Goal: Task Accomplishment & Management: Use online tool/utility

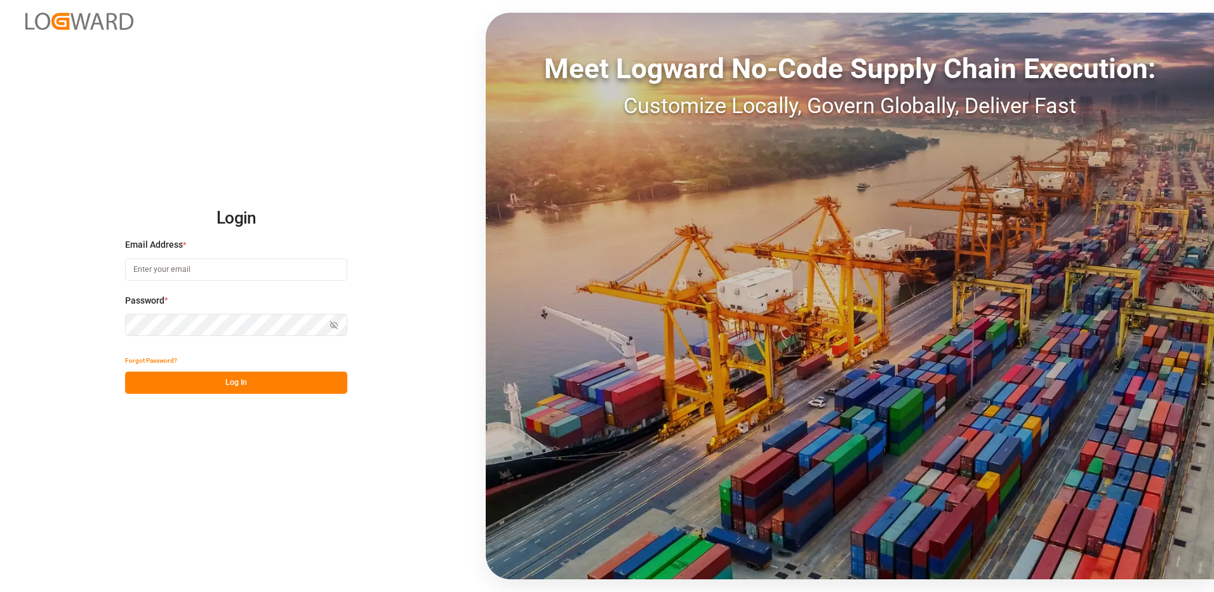
type input "carolina.balcacer@americanmusicandsound.com"
click at [224, 382] on button "Log In" at bounding box center [236, 382] width 222 height 22
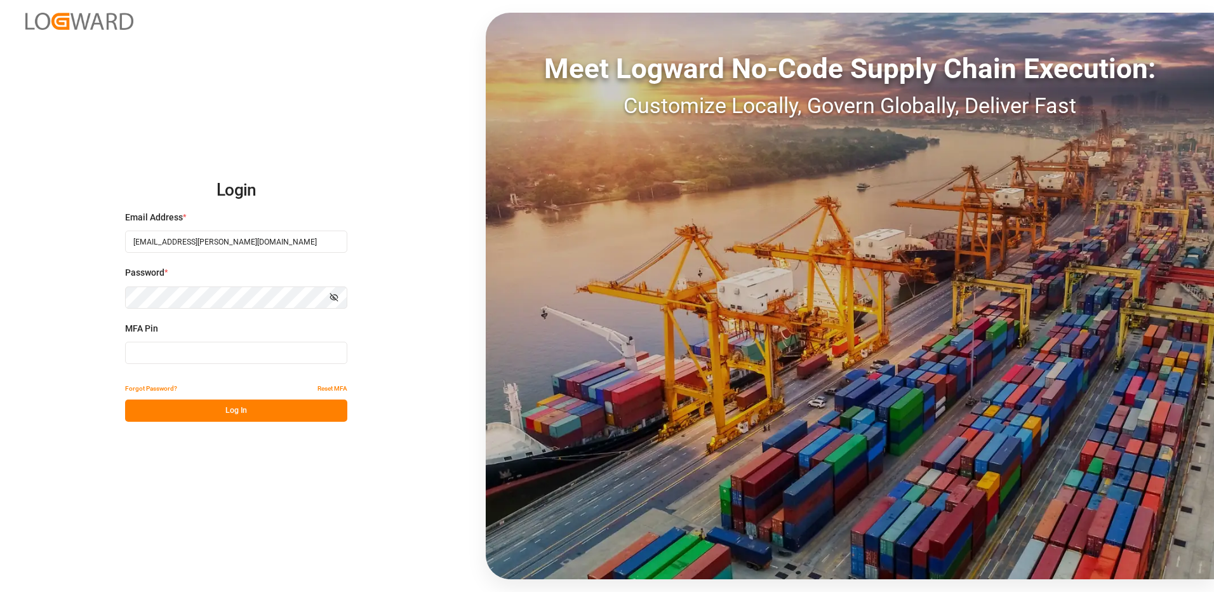
click at [188, 347] on input at bounding box center [236, 353] width 222 height 22
click at [199, 347] on input at bounding box center [236, 353] width 222 height 22
type input "616896"
click at [220, 411] on button "Log In" at bounding box center [236, 410] width 222 height 22
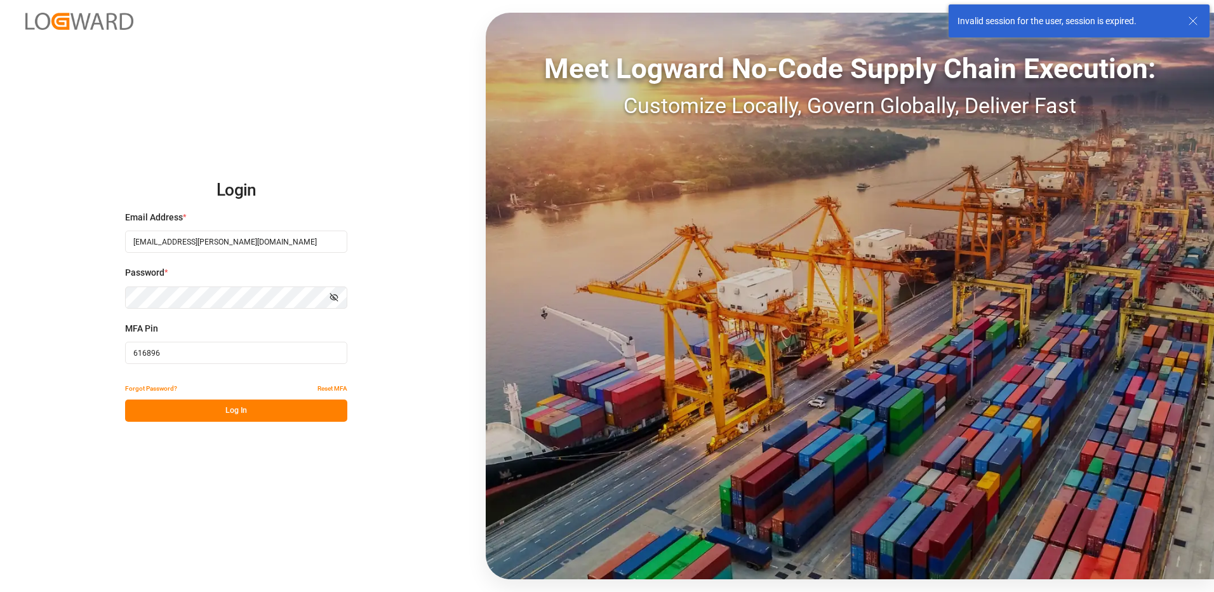
click at [197, 241] on input "[EMAIL_ADDRESS][PERSON_NAME][DOMAIN_NAME]" at bounding box center [236, 241] width 222 height 22
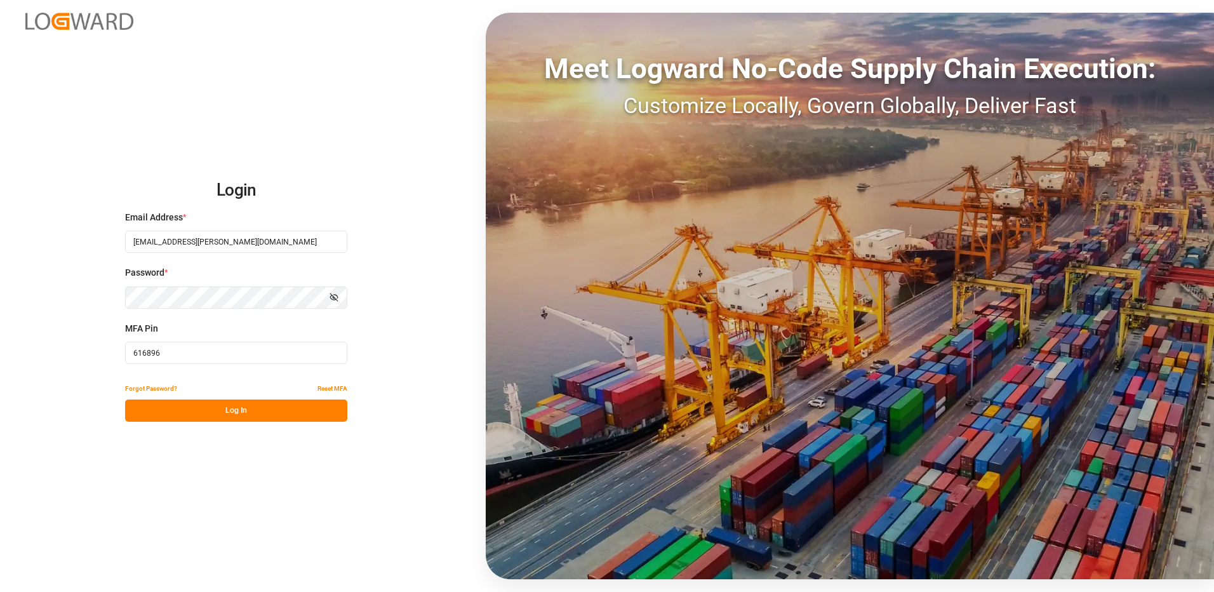
click at [166, 356] on input "616896" at bounding box center [236, 353] width 222 height 22
drag, startPoint x: 166, startPoint y: 349, endPoint x: 56, endPoint y: 341, distance: 110.7
click at [56, 341] on div "Login Email Address * carolina.balcacer@americanmusicandsound.com Password * Sh…" at bounding box center [607, 296] width 1214 height 592
click at [234, 413] on button "Log In" at bounding box center [236, 410] width 222 height 22
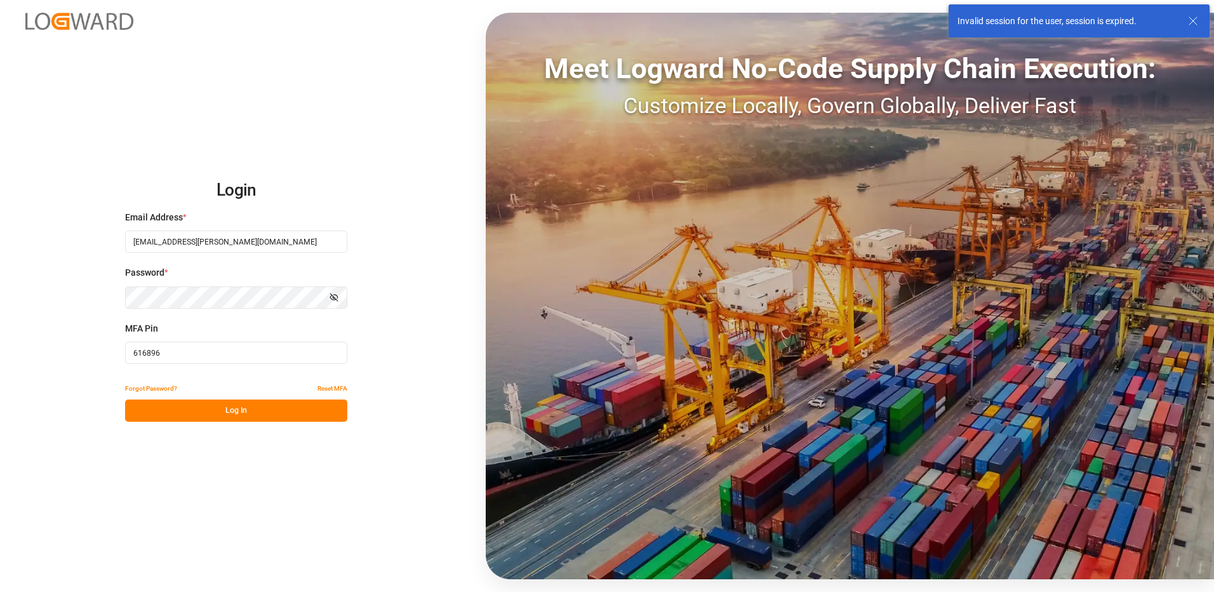
click at [215, 241] on input "[EMAIL_ADDRESS][PERSON_NAME][DOMAIN_NAME]" at bounding box center [236, 241] width 222 height 22
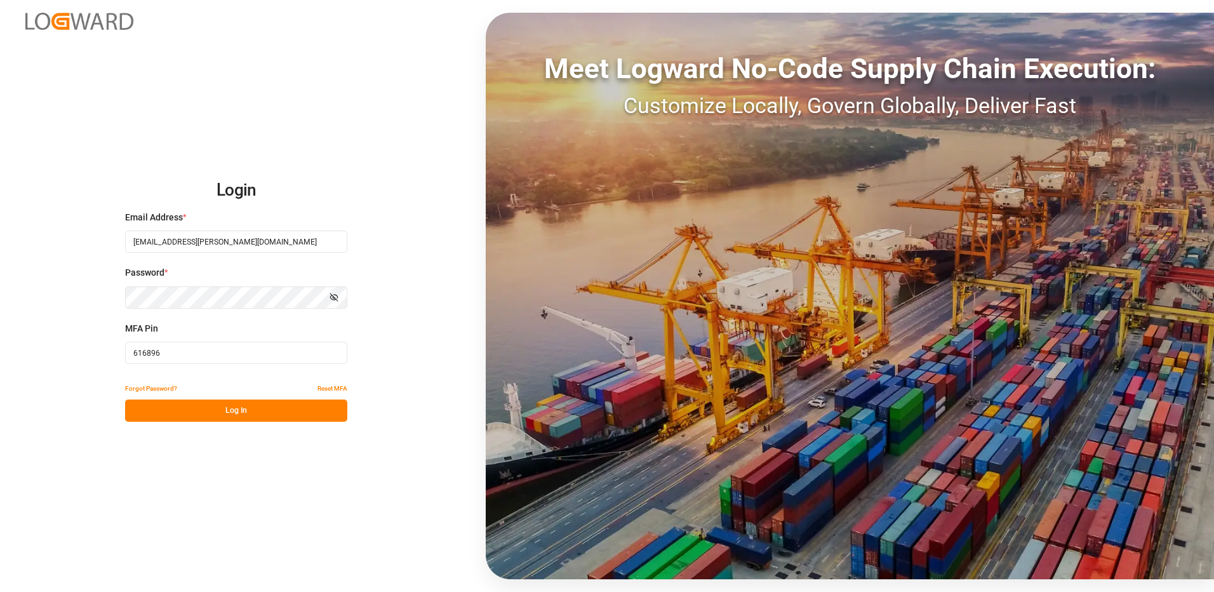
click at [190, 356] on input "616896" at bounding box center [236, 353] width 222 height 22
click at [64, 345] on div "Login Email Address * carolina.balcacer@americanmusicandsound.com Password * Sh…" at bounding box center [607, 296] width 1214 height 592
type input "553271"
click at [235, 411] on button "Log In" at bounding box center [236, 410] width 222 height 22
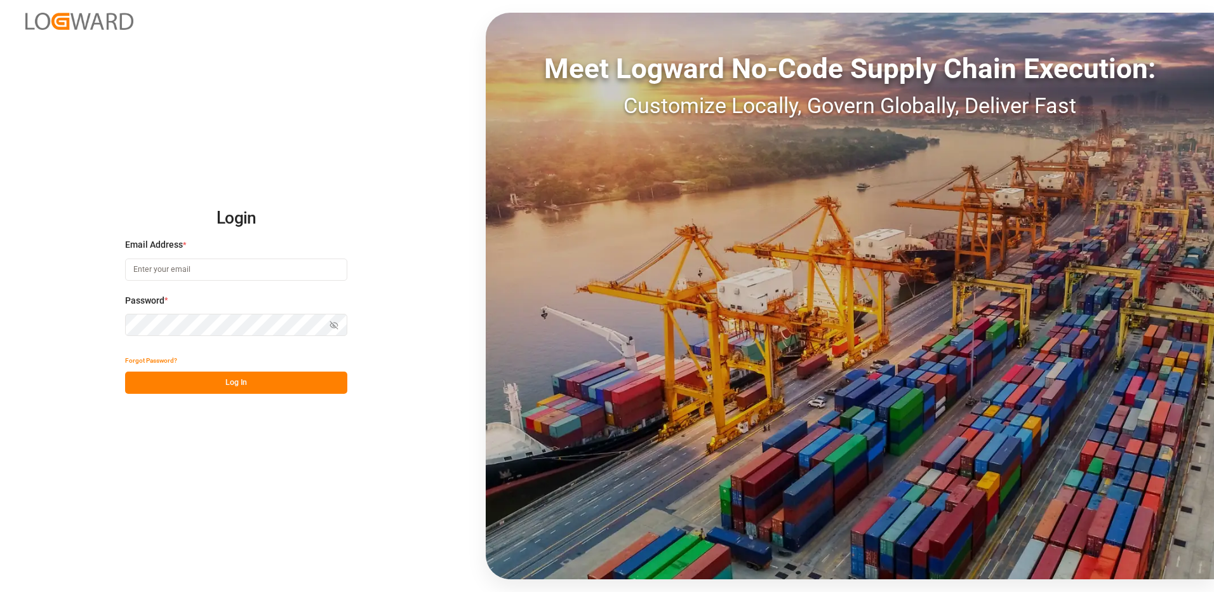
type input "[EMAIL_ADDRESS][PERSON_NAME][DOMAIN_NAME]"
click at [225, 382] on button "Log In" at bounding box center [236, 382] width 222 height 22
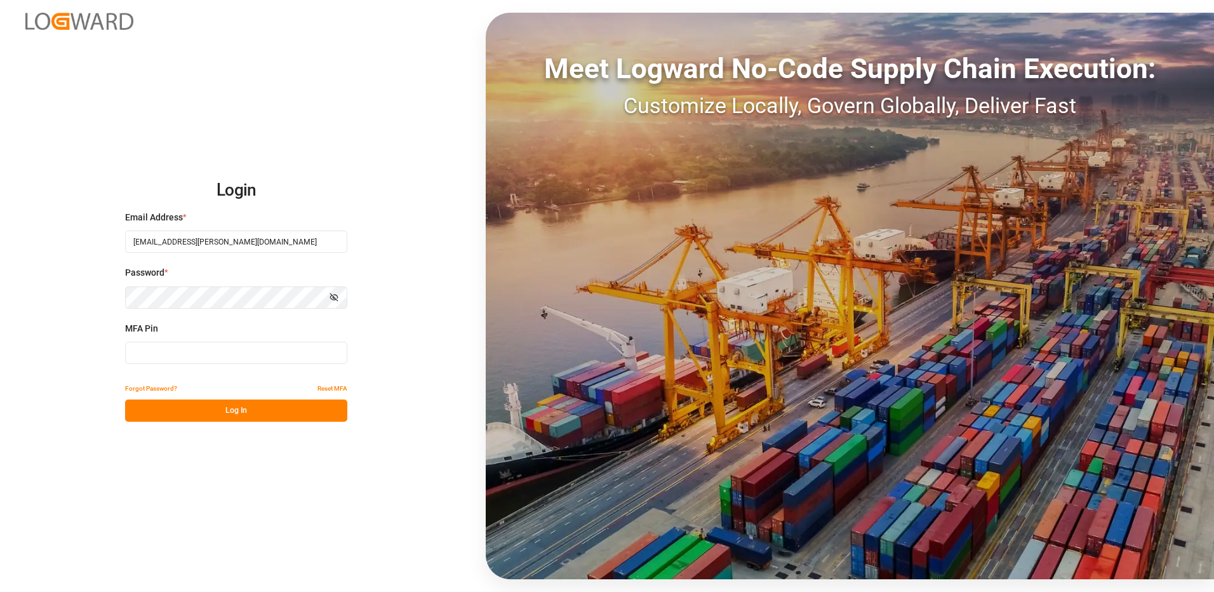
click at [173, 356] on input at bounding box center [236, 353] width 222 height 22
type input "855598"
click at [228, 410] on button "Log In" at bounding box center [236, 410] width 222 height 22
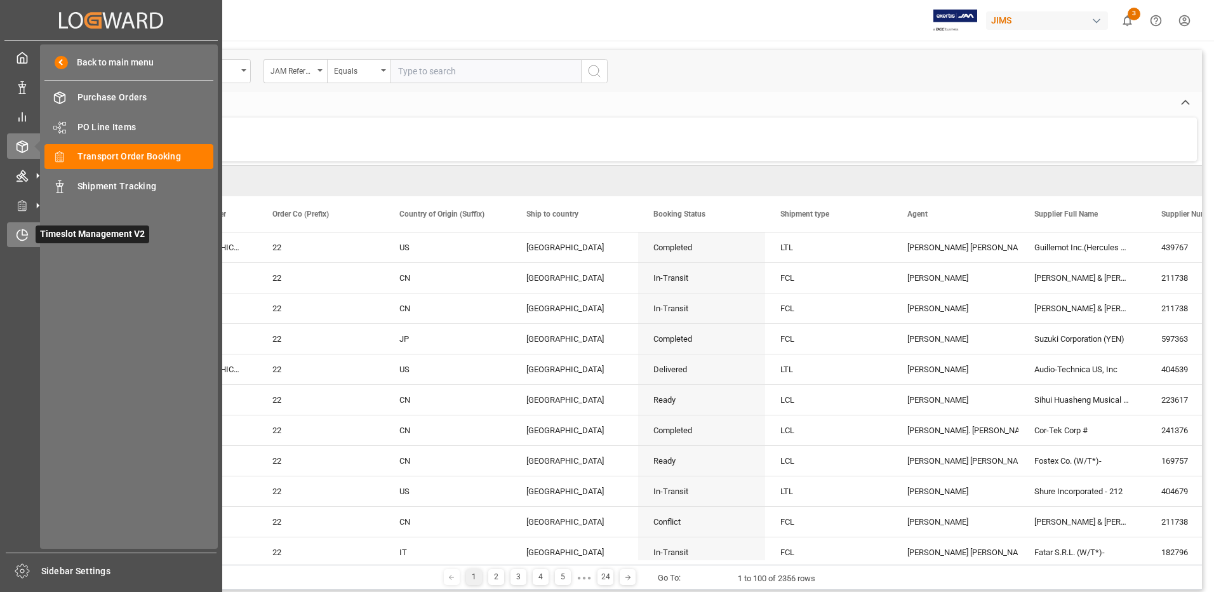
click at [15, 236] on div at bounding box center [18, 234] width 22 height 13
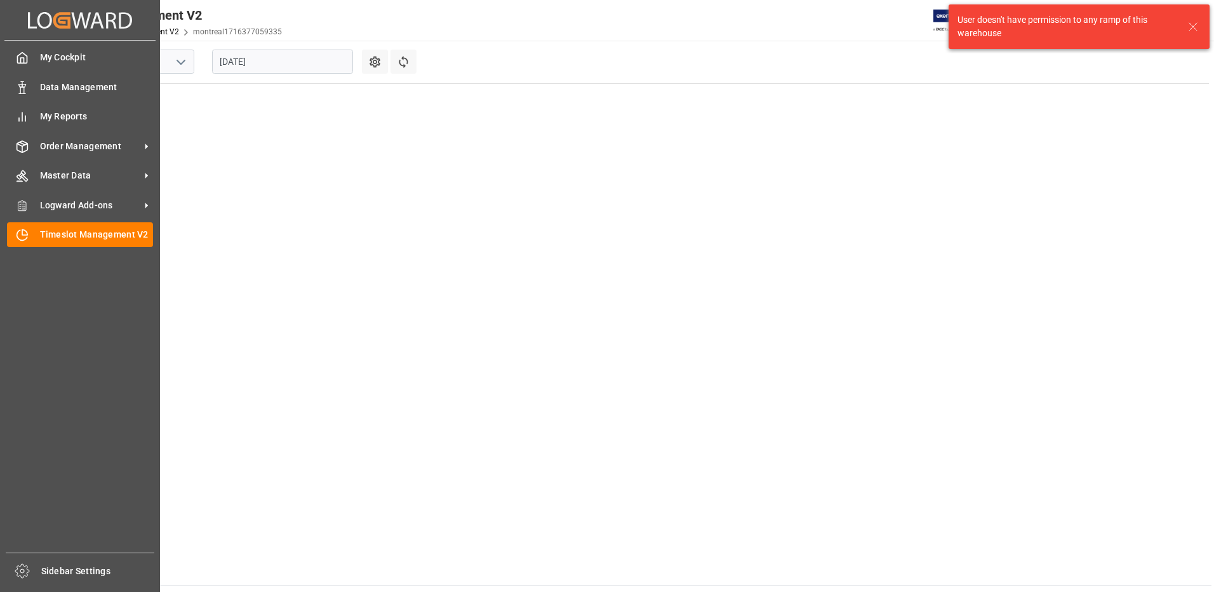
scroll to position [658, 0]
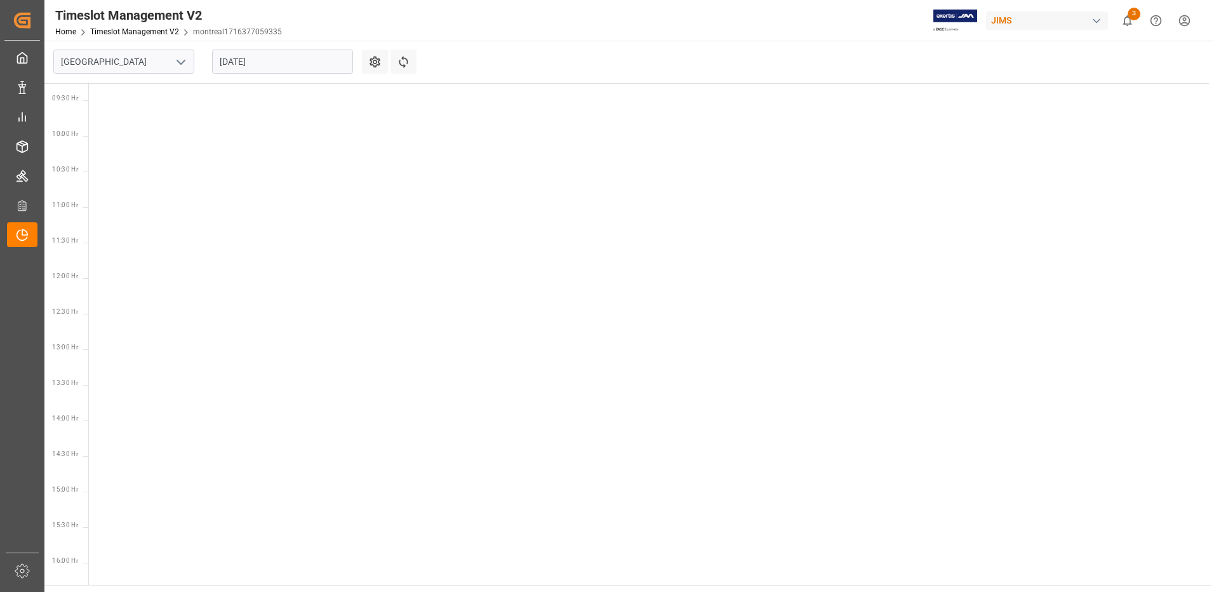
click at [181, 62] on icon "open menu" at bounding box center [180, 62] width 15 height 15
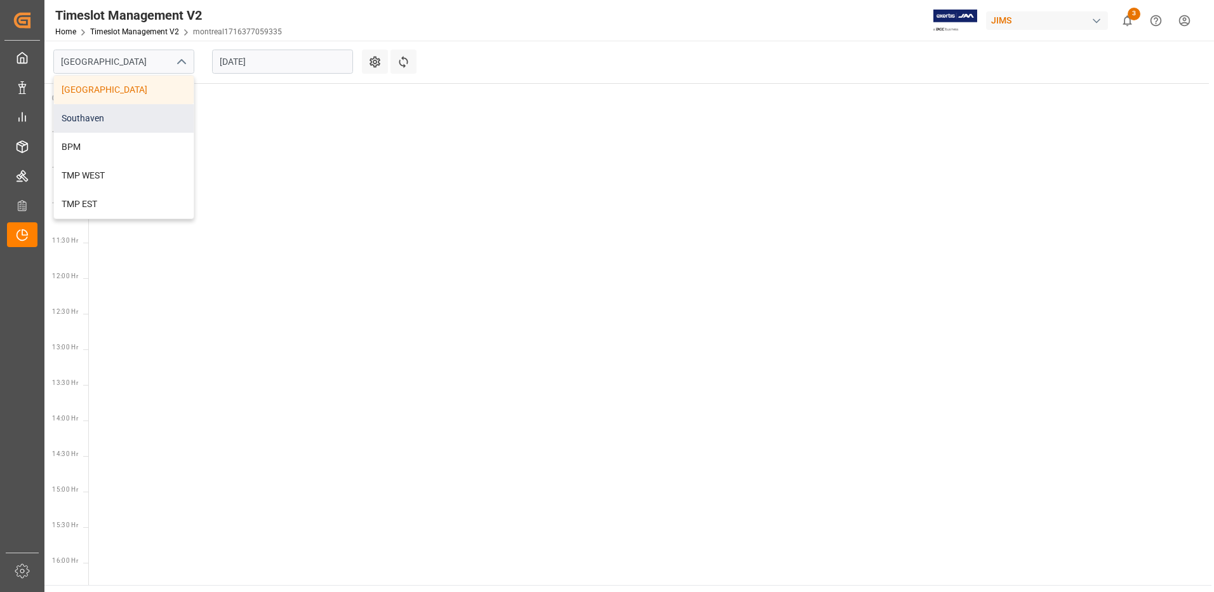
click at [88, 119] on div "Southaven" at bounding box center [124, 118] width 140 height 29
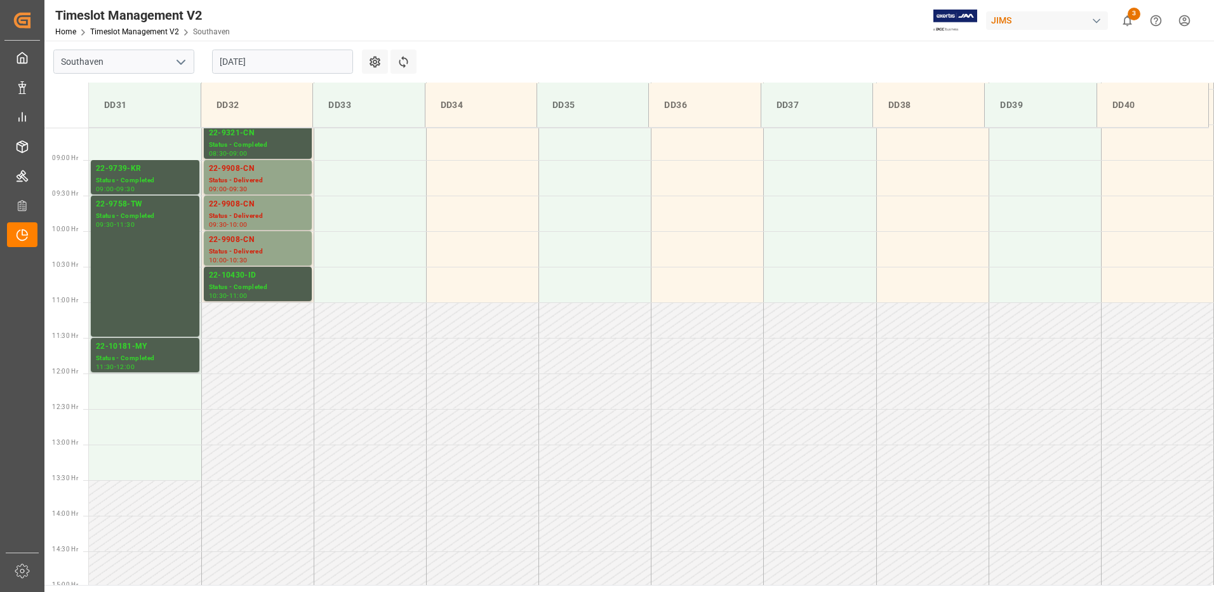
scroll to position [449, 0]
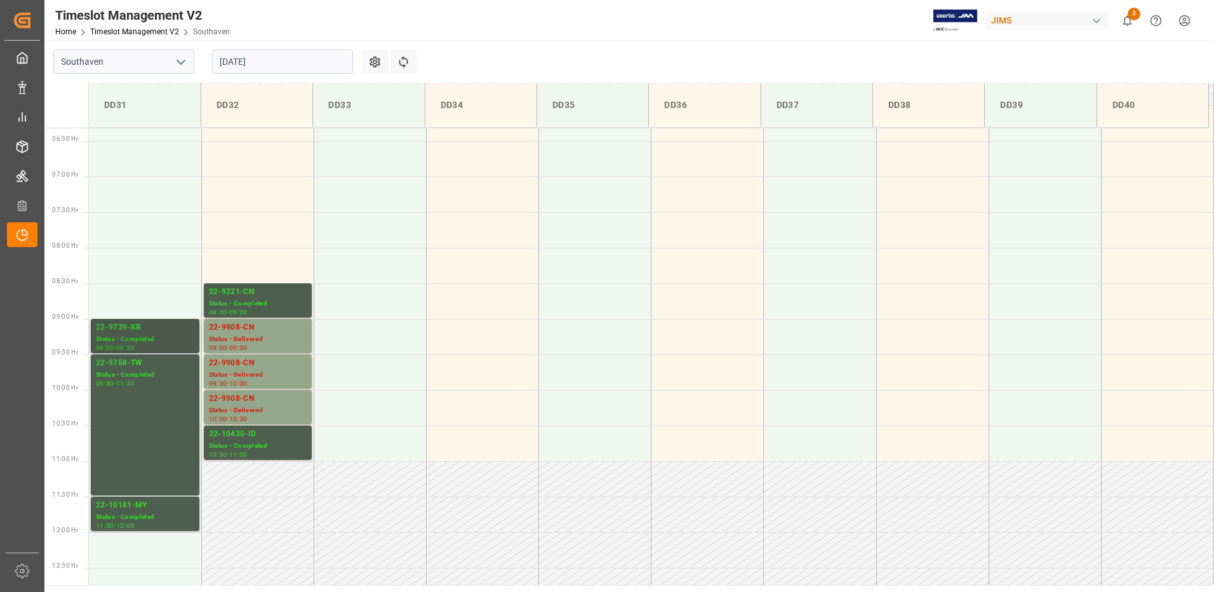
click at [128, 323] on div "22-9739-KR" at bounding box center [145, 327] width 98 height 13
click at [117, 507] on div "22-10181-MY" at bounding box center [145, 505] width 98 height 13
click at [238, 324] on div "22-9908-CN" at bounding box center [258, 327] width 98 height 13
click at [234, 364] on div "22-9908-CN" at bounding box center [258, 363] width 98 height 13
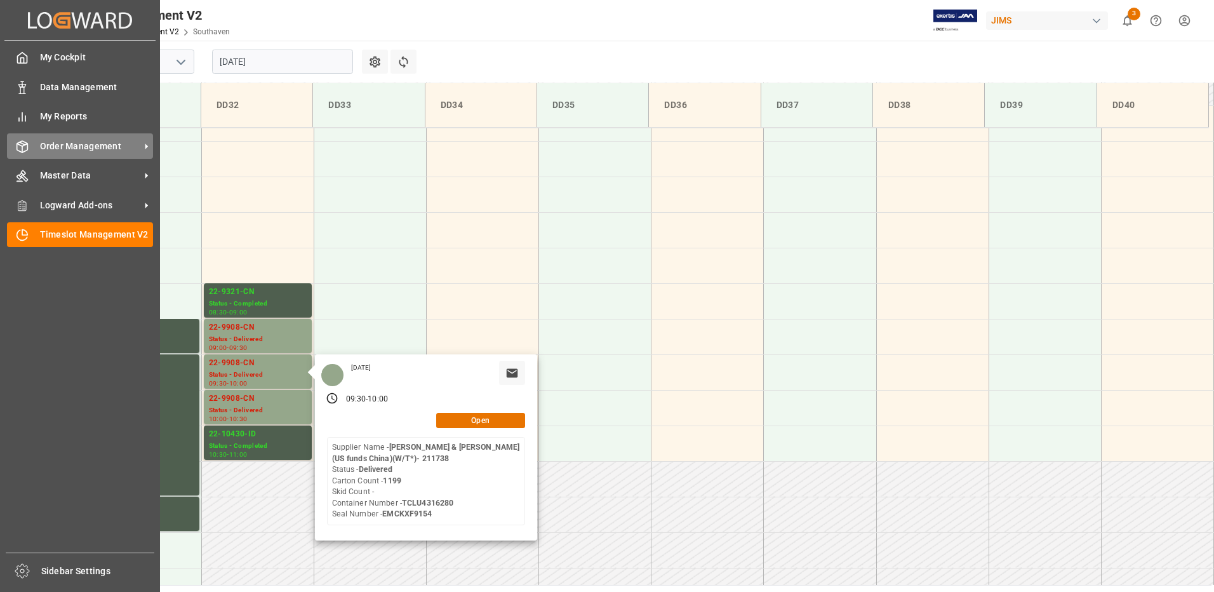
click at [46, 148] on span "Order Management" at bounding box center [90, 146] width 100 height 13
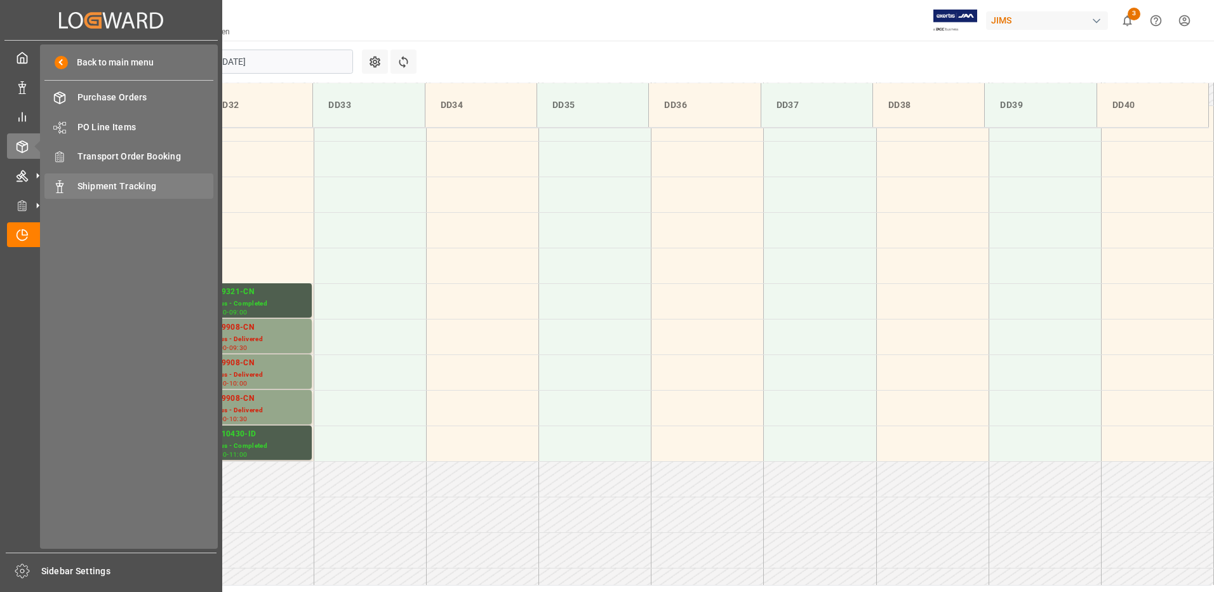
click at [96, 185] on span "Shipment Tracking" at bounding box center [145, 186] width 136 height 13
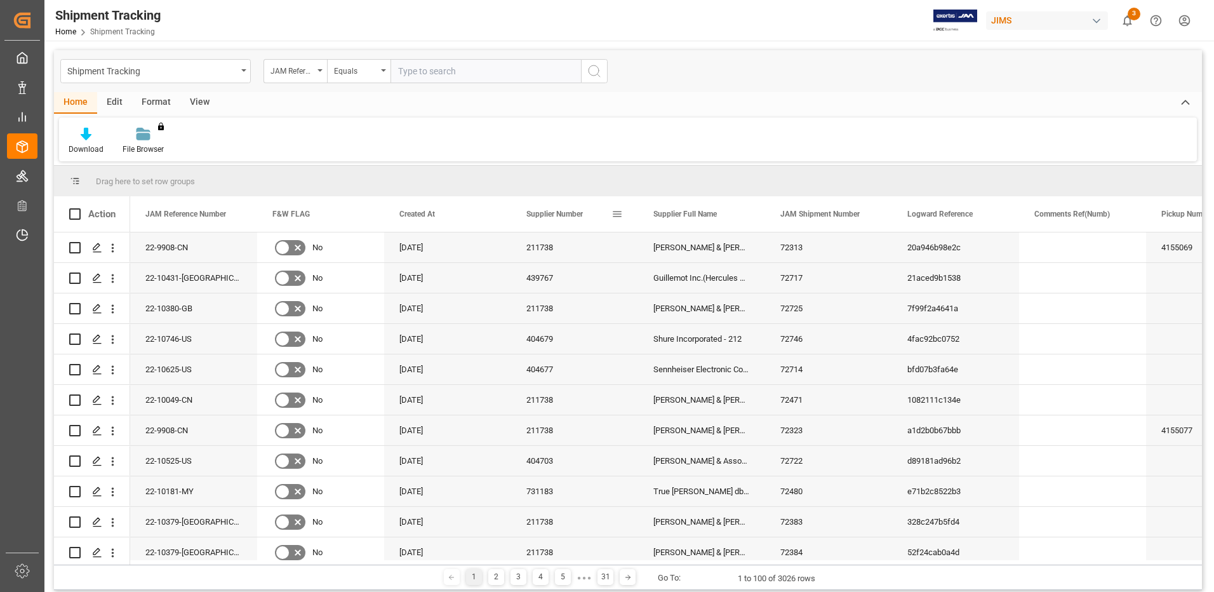
click at [615, 211] on span at bounding box center [616, 213] width 11 height 11
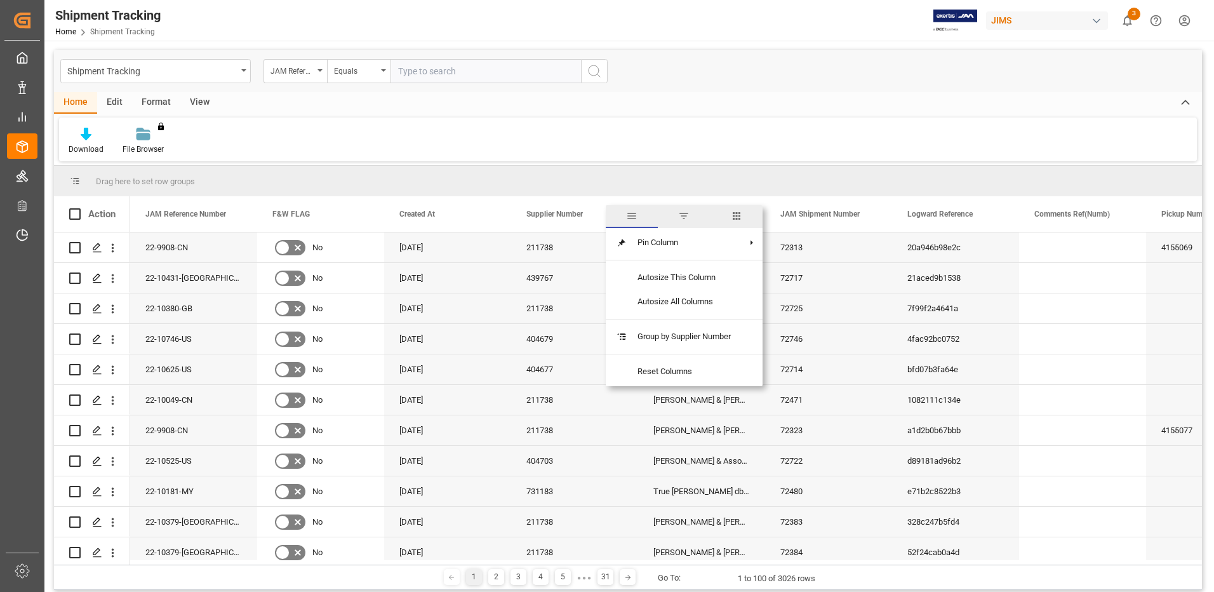
click at [684, 215] on span "filter" at bounding box center [683, 215] width 11 height 11
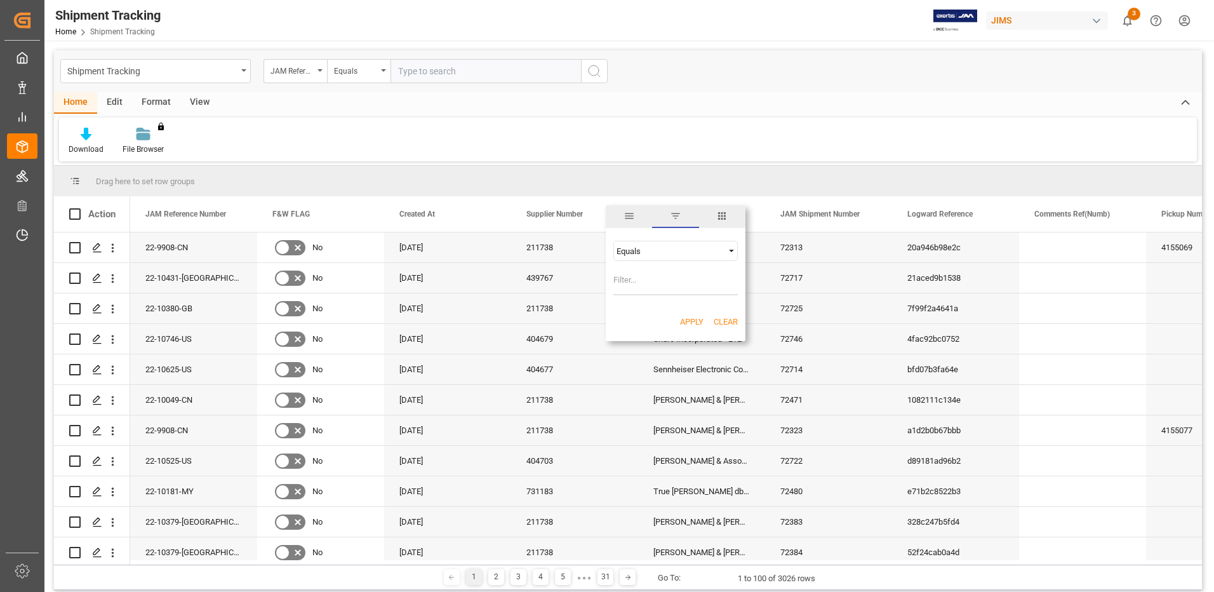
click at [721, 217] on span "columns" at bounding box center [721, 215] width 11 height 11
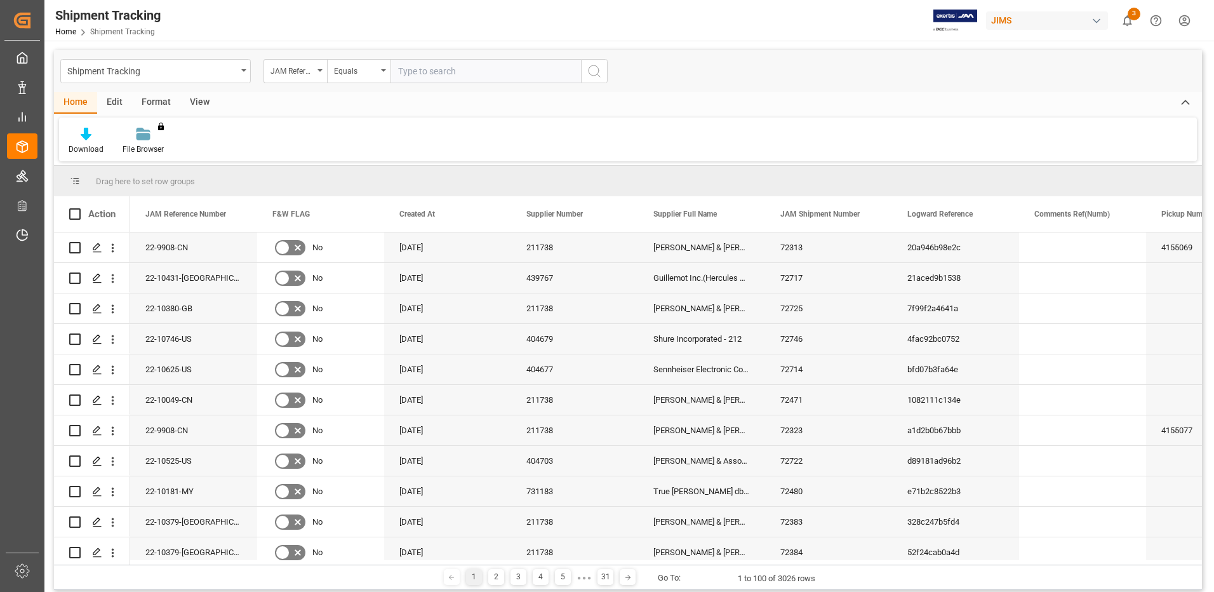
click at [639, 179] on div "Drag here to set row groups" at bounding box center [628, 181] width 1148 height 30
click at [365, 215] on span at bounding box center [362, 213] width 11 height 11
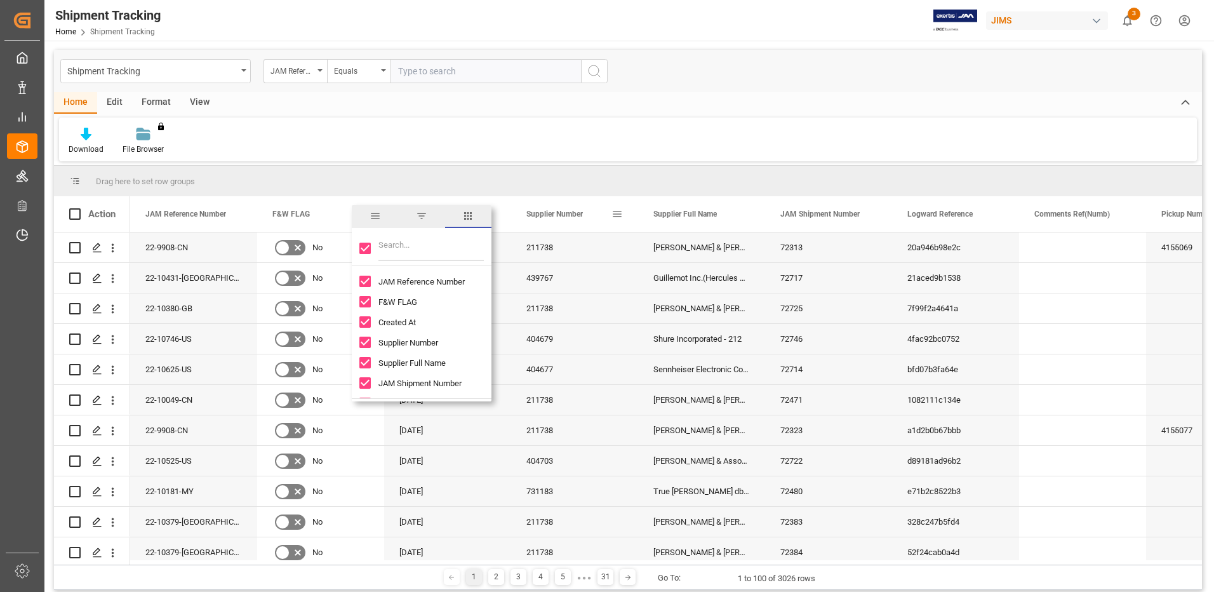
click at [571, 225] on div "Supplier Number" at bounding box center [568, 214] width 85 height 36
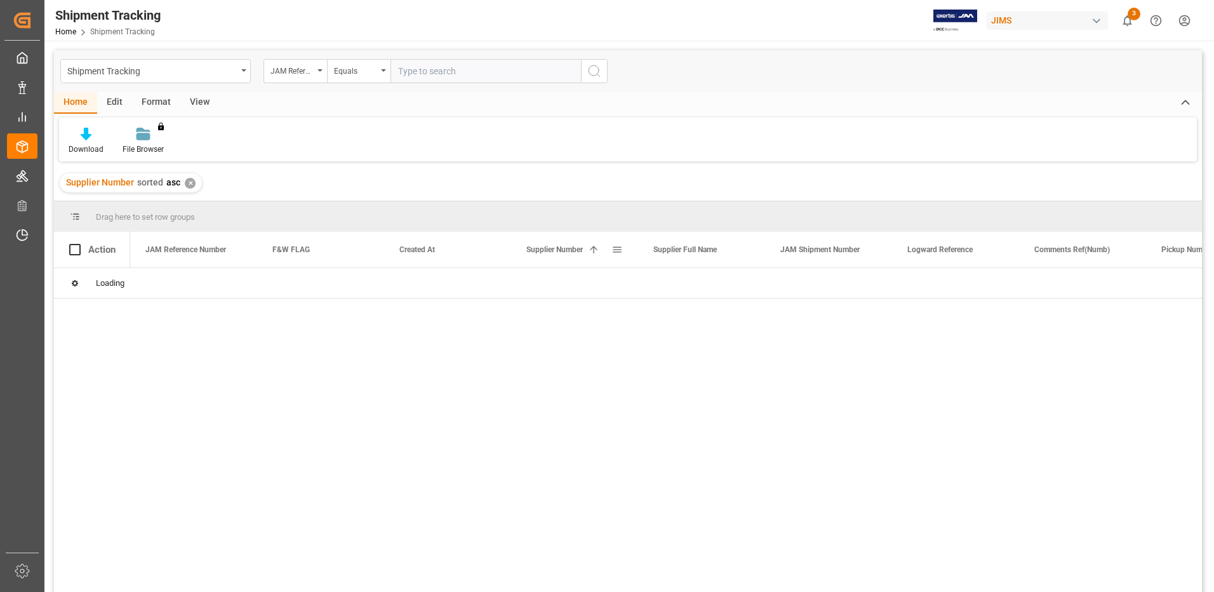
click at [613, 248] on span at bounding box center [616, 249] width 11 height 11
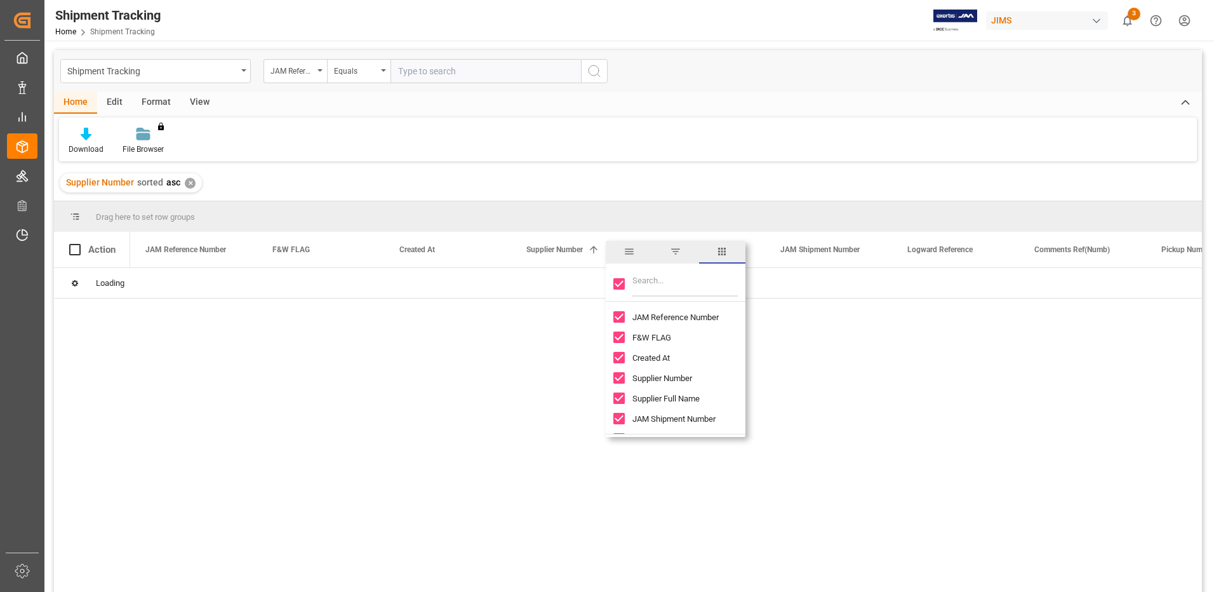
click at [726, 253] on span "columns" at bounding box center [721, 251] width 11 height 11
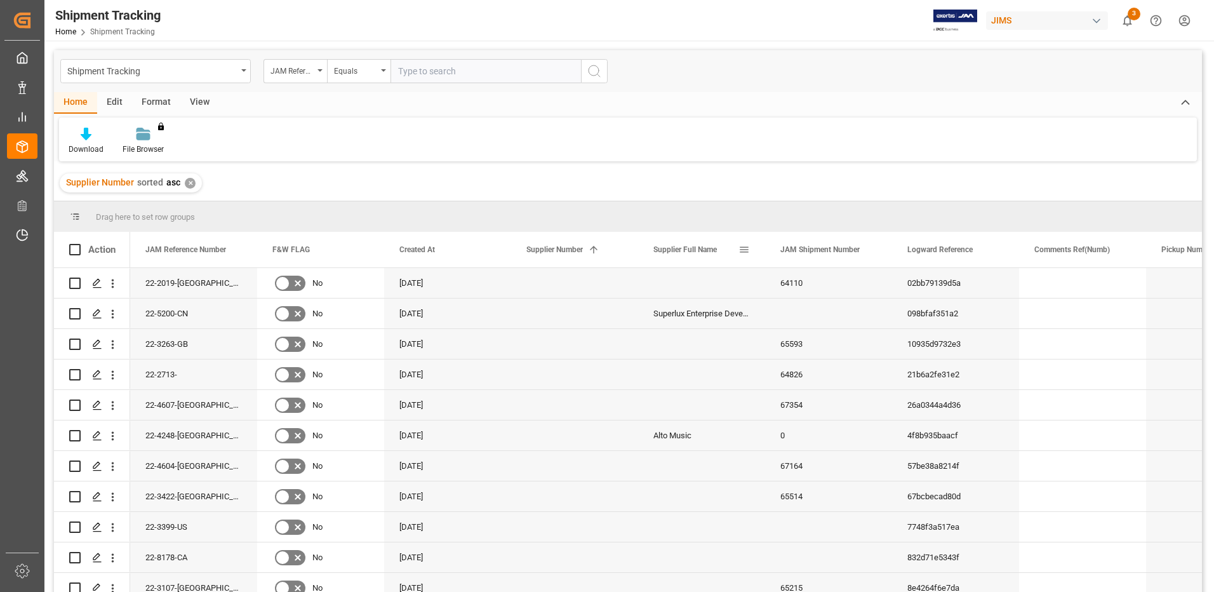
click at [743, 253] on span at bounding box center [743, 249] width 11 height 11
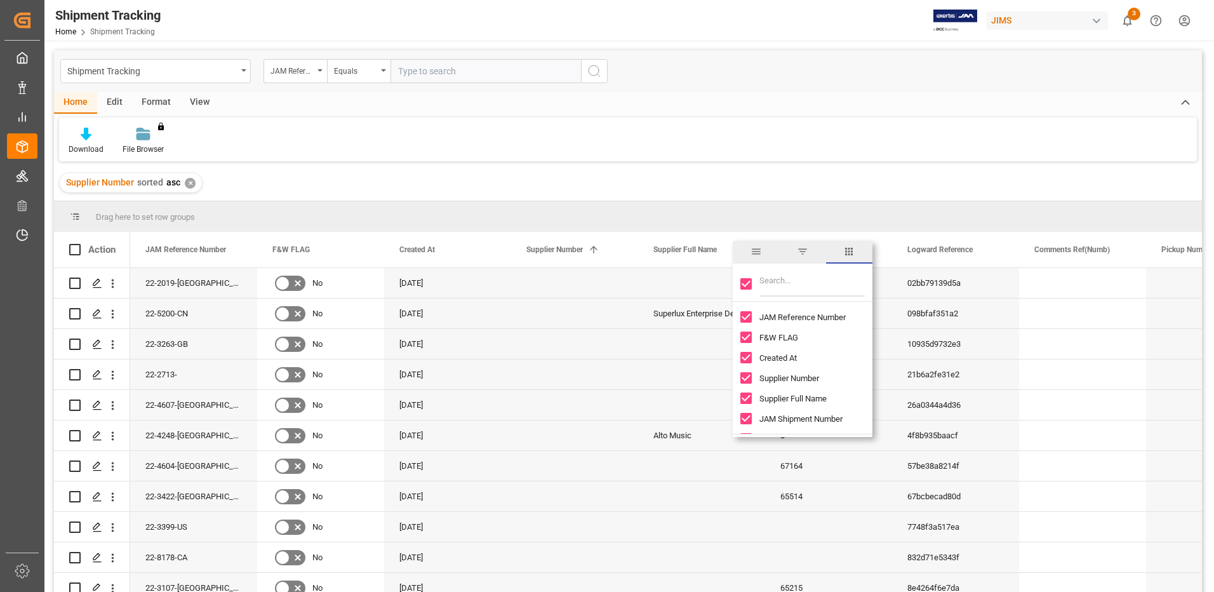
click at [852, 251] on span "columns" at bounding box center [848, 251] width 11 height 11
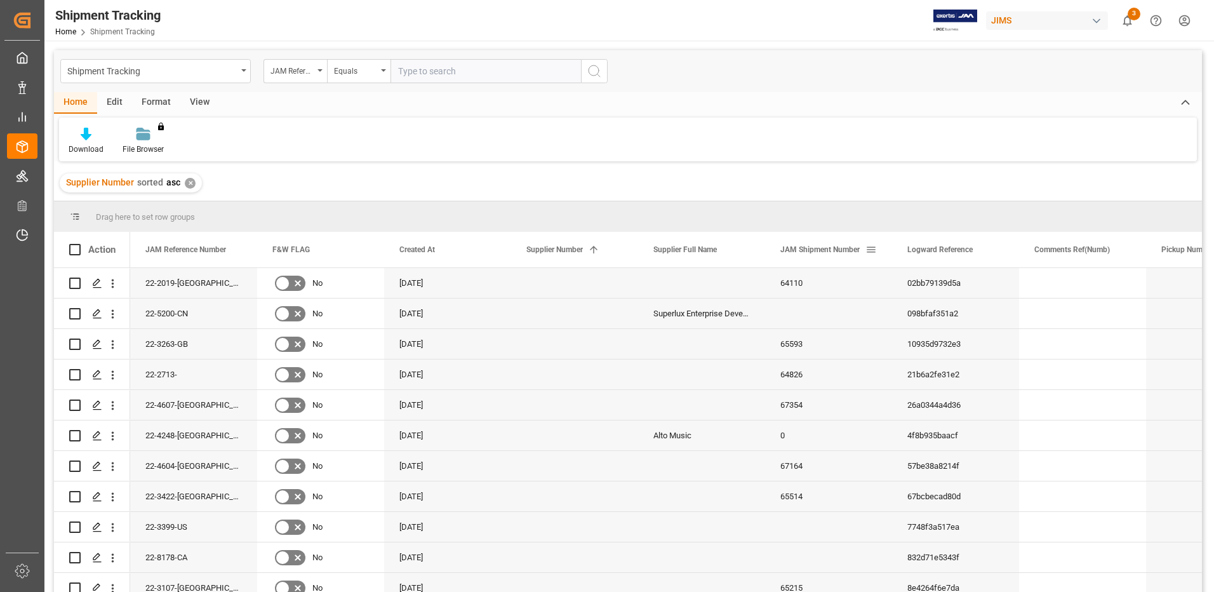
click at [872, 250] on span at bounding box center [870, 249] width 11 height 11
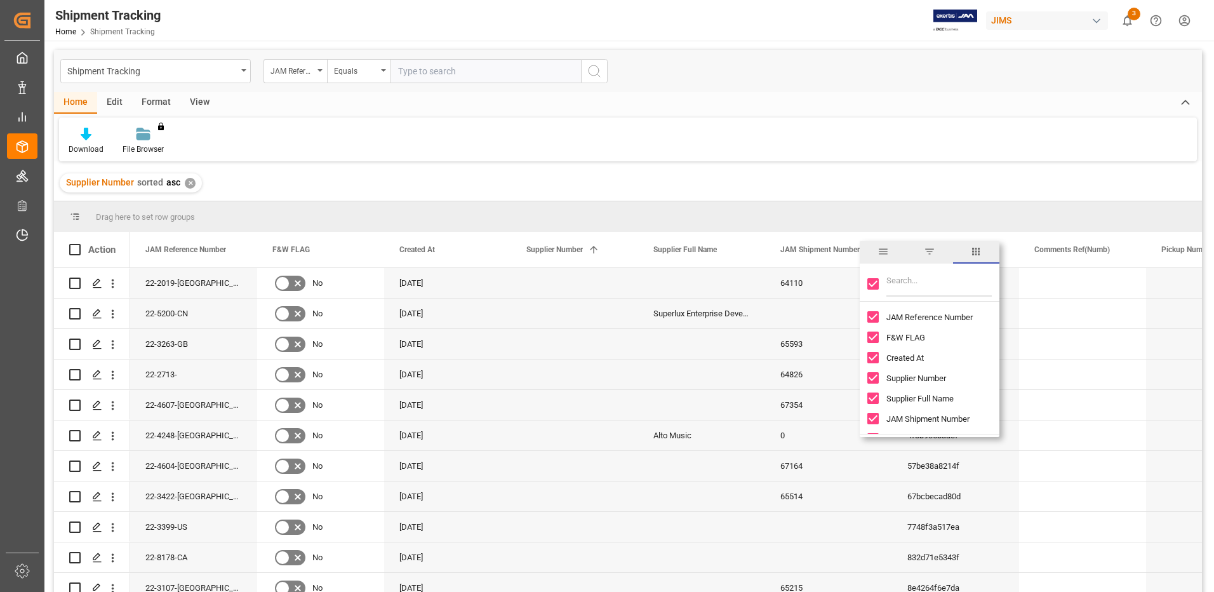
click at [926, 248] on span "filter" at bounding box center [929, 251] width 11 height 11
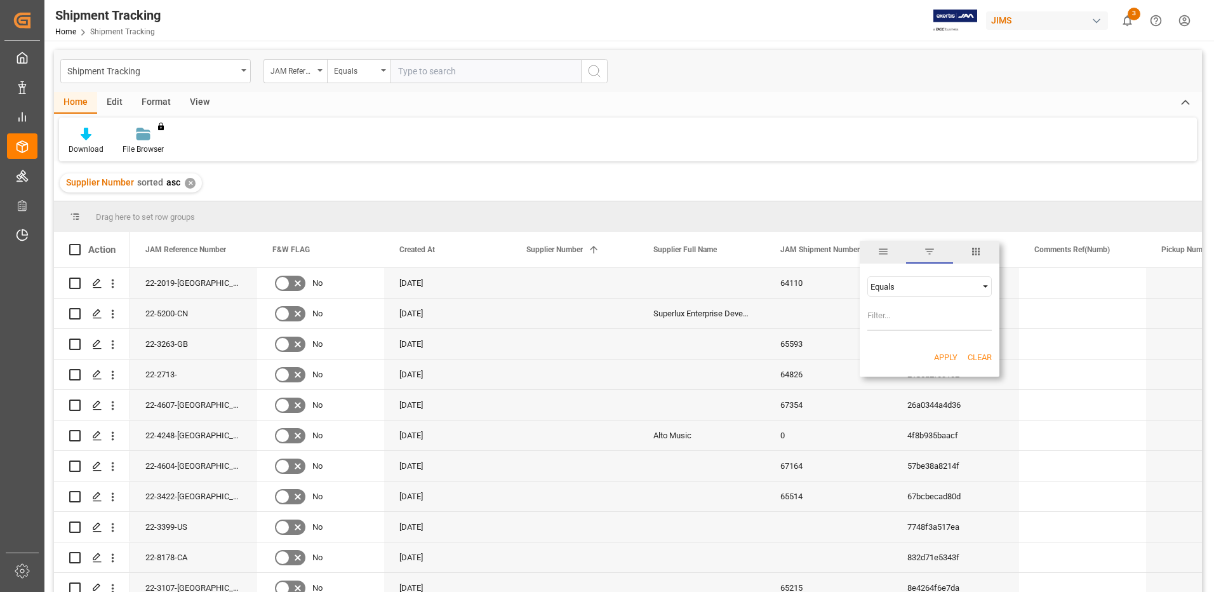
click at [875, 213] on div "Drag here to set row groups" at bounding box center [628, 216] width 1148 height 30
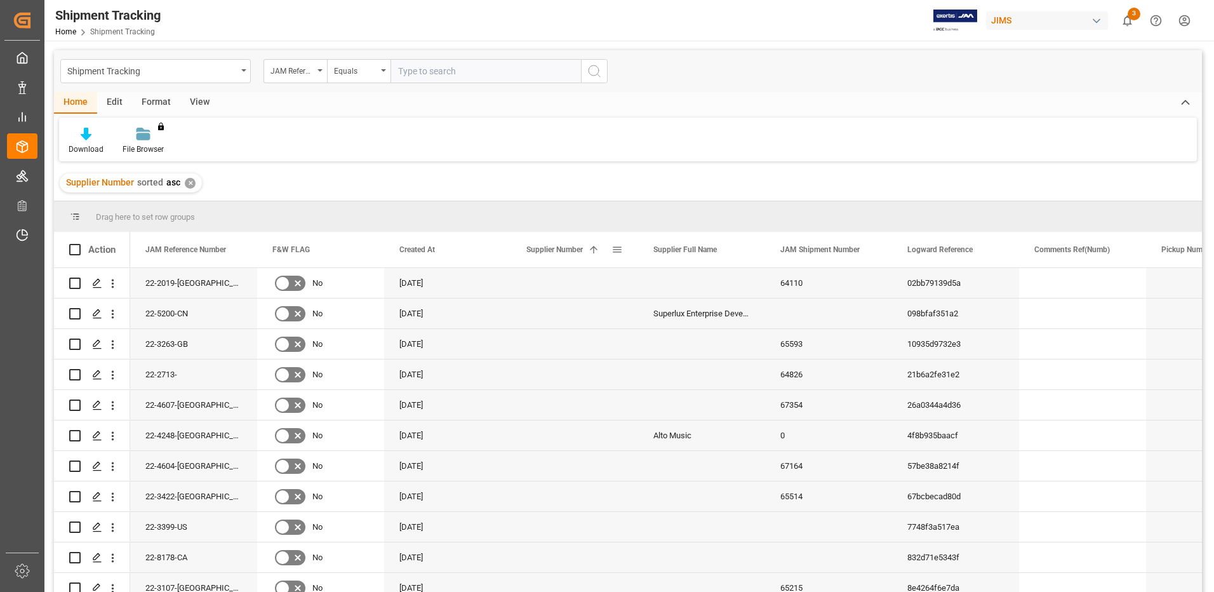
click at [596, 253] on span at bounding box center [593, 249] width 11 height 11
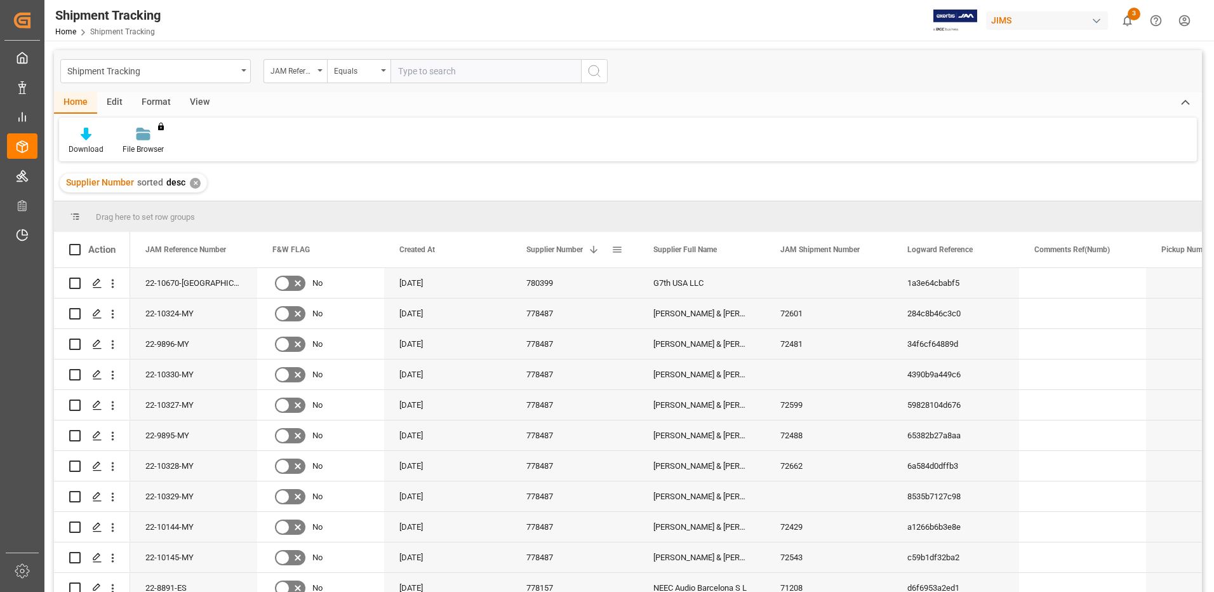
click at [614, 248] on span at bounding box center [616, 249] width 11 height 11
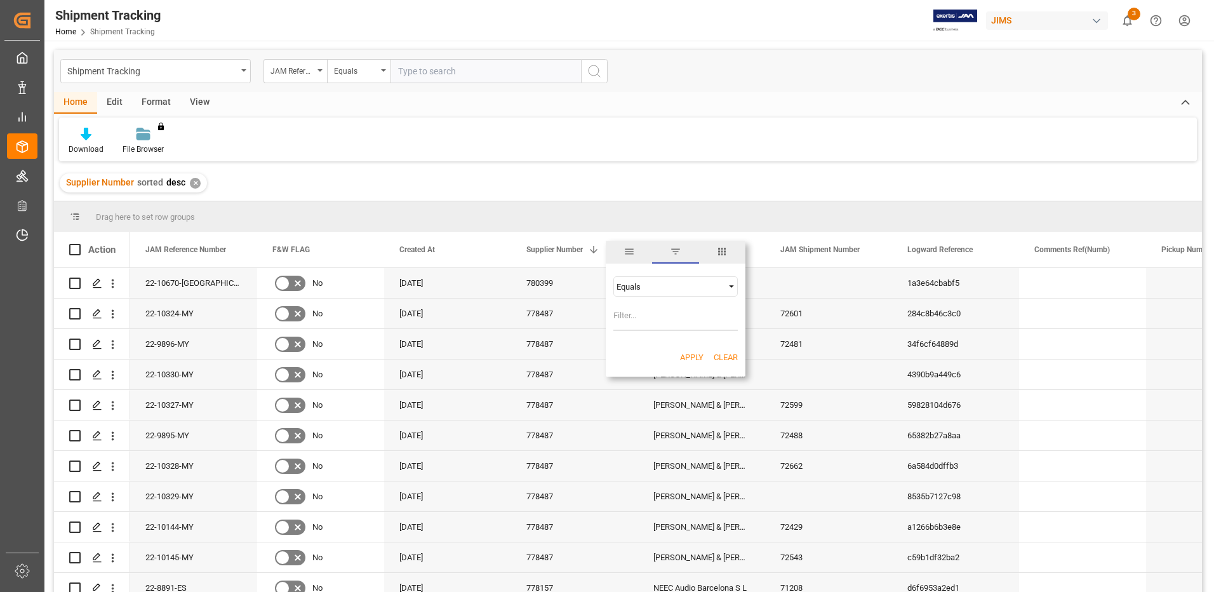
click at [665, 248] on span "filter" at bounding box center [675, 252] width 46 height 23
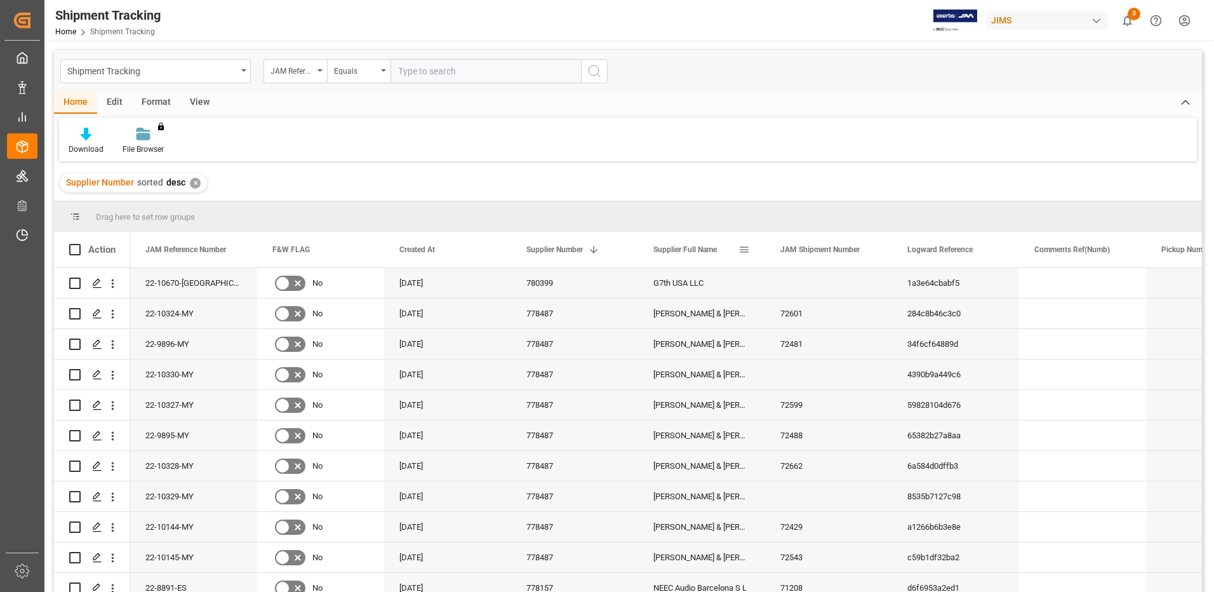
click at [746, 250] on span at bounding box center [743, 249] width 11 height 11
click at [856, 288] on span "Filtering operator" at bounding box center [858, 286] width 11 height 11
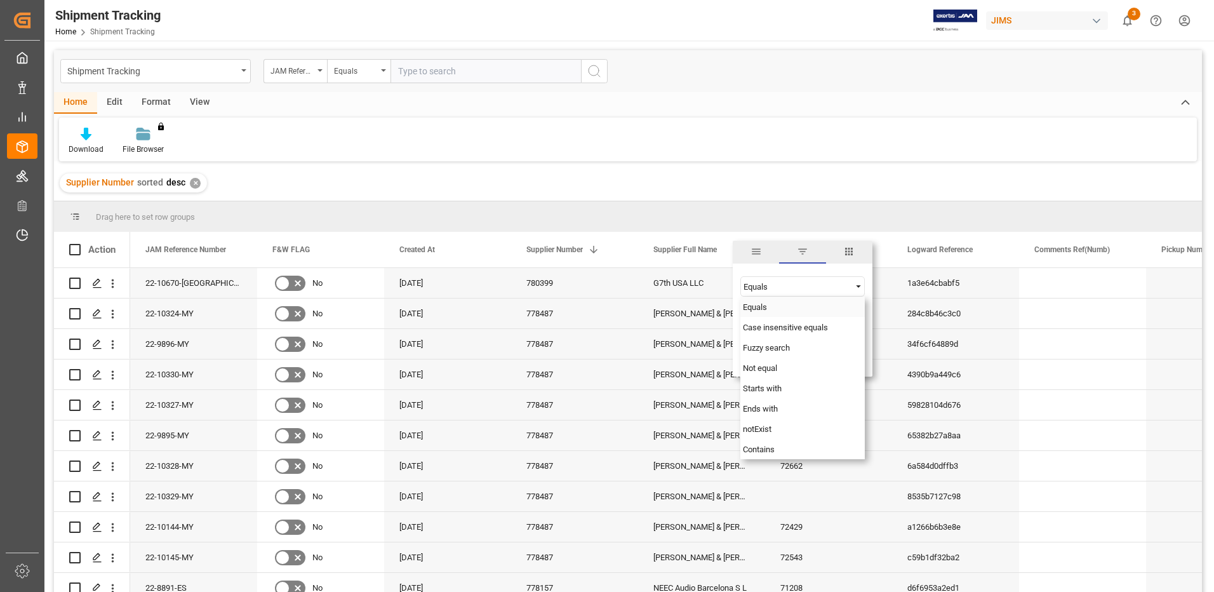
click at [800, 309] on div "Equals" at bounding box center [802, 306] width 124 height 20
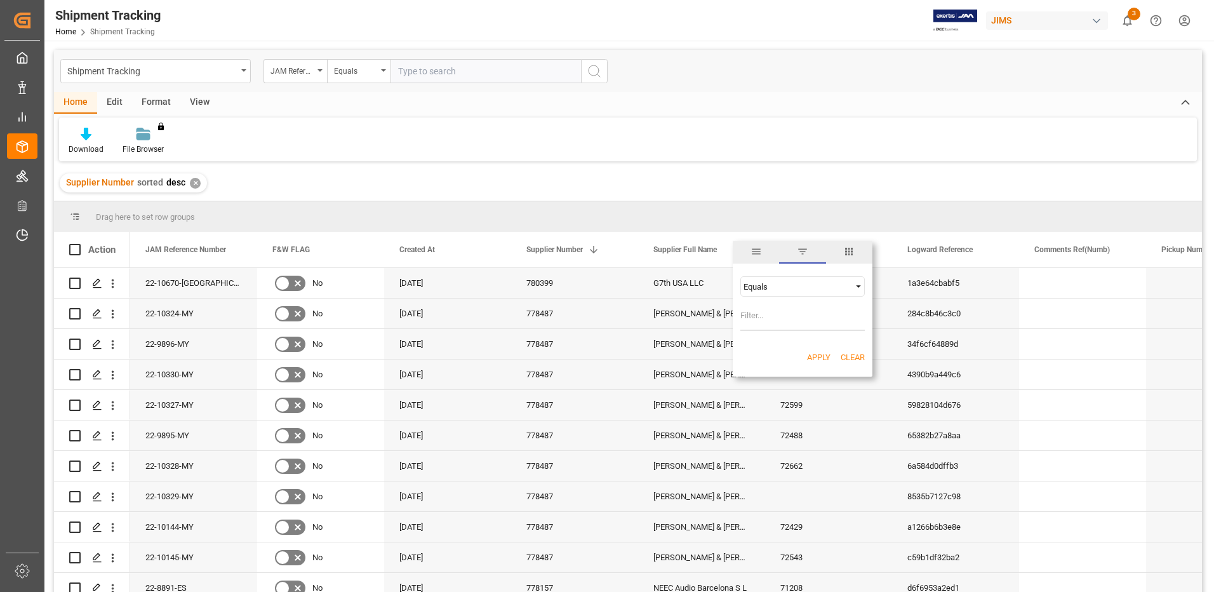
click at [762, 313] on input "Filter Value" at bounding box center [802, 317] width 124 height 25
type input "[PERSON_NAME]*"
click at [807, 357] on button "Apply" at bounding box center [818, 357] width 23 height 13
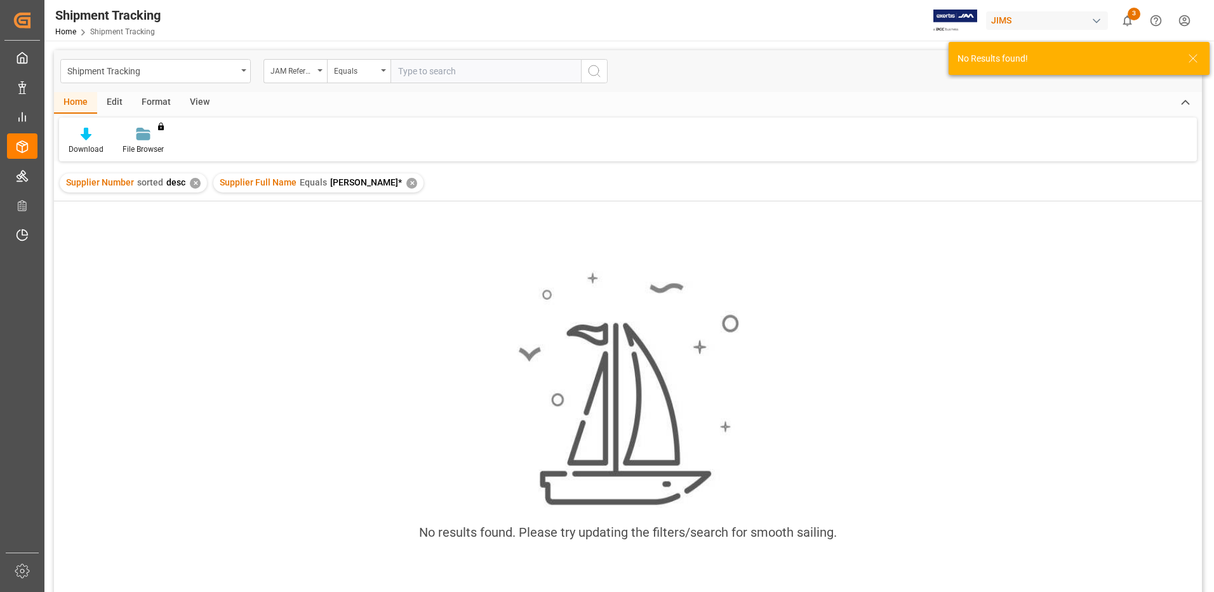
click at [406, 184] on div "✕" at bounding box center [411, 183] width 11 height 11
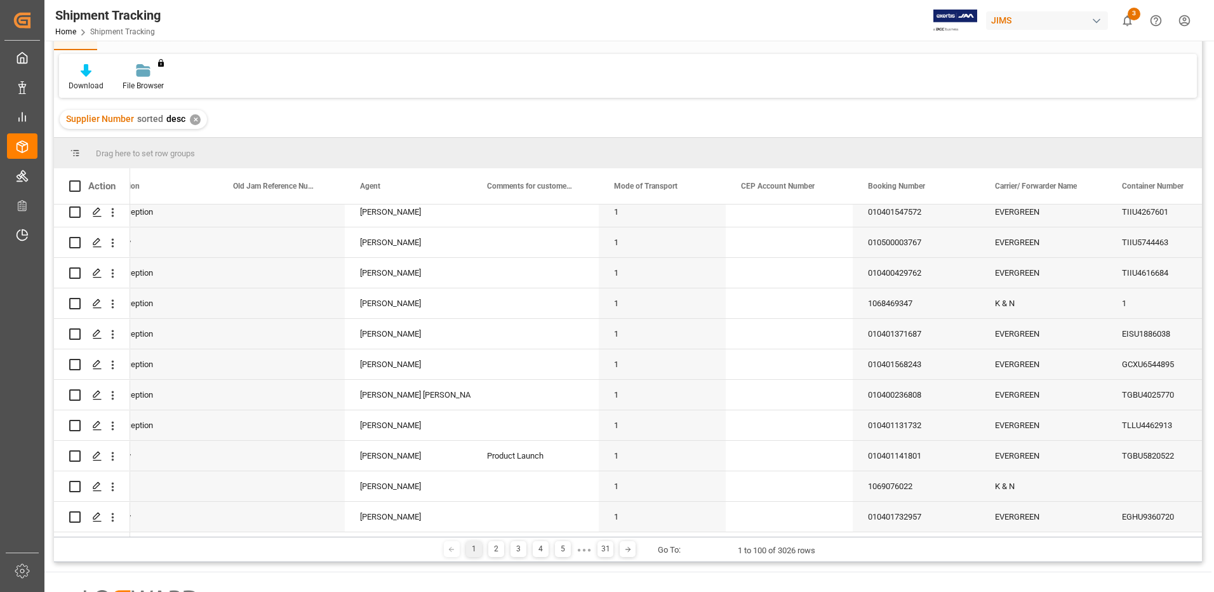
scroll to position [0, 1300]
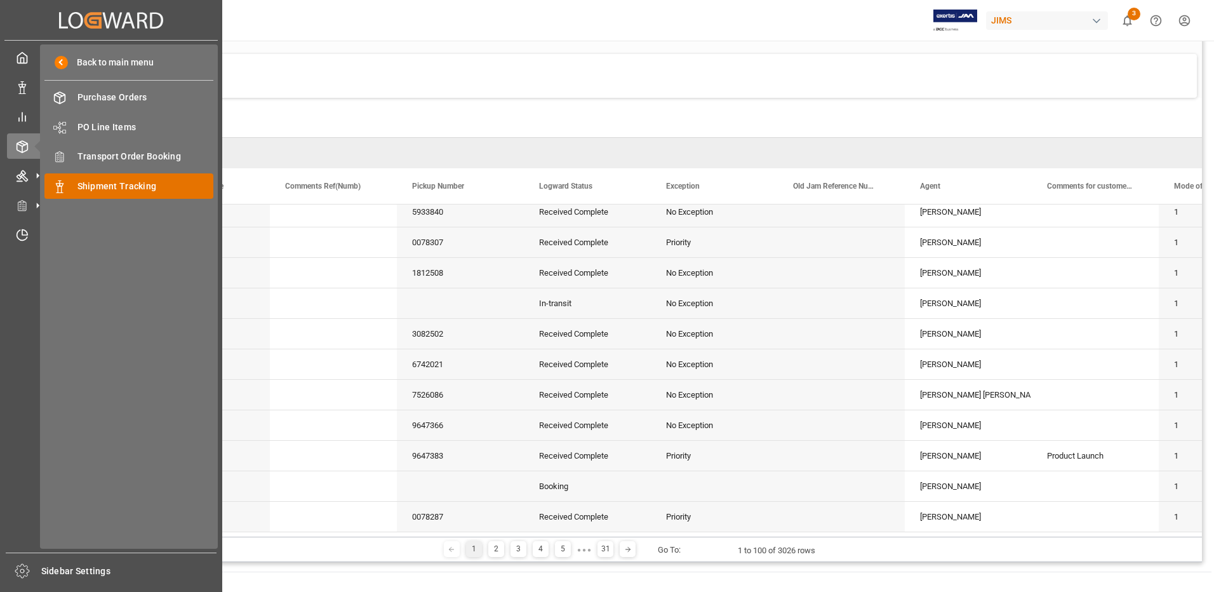
drag, startPoint x: 100, startPoint y: 189, endPoint x: 91, endPoint y: 181, distance: 12.2
click at [100, 189] on span "Shipment Tracking" at bounding box center [145, 186] width 136 height 13
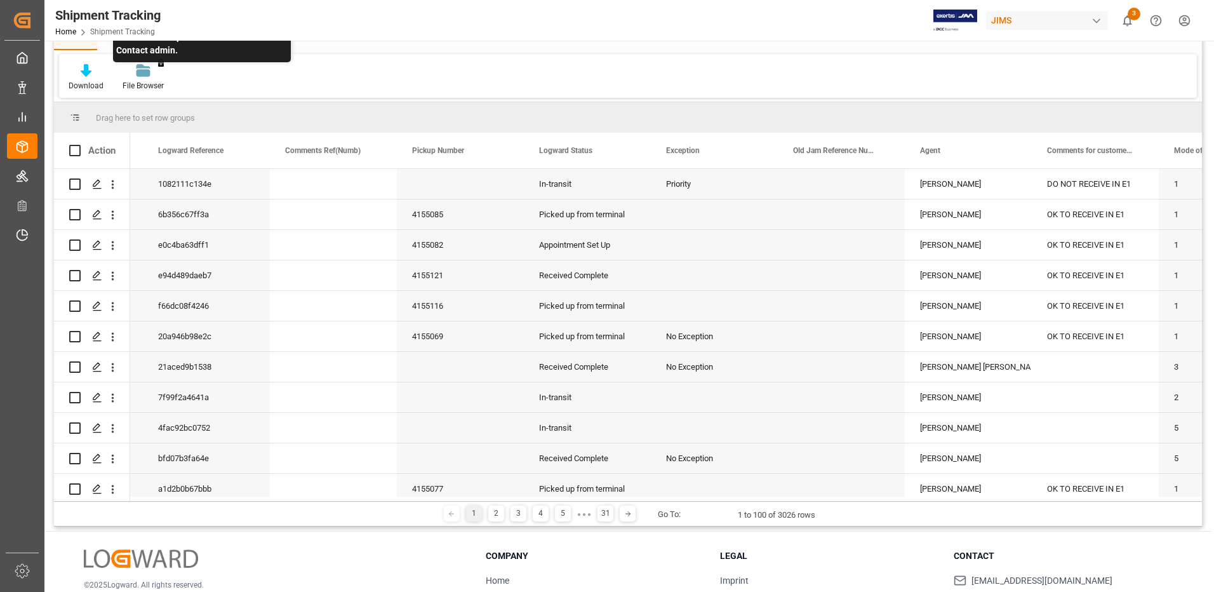
click at [141, 79] on div "You don't have permission for this feature. Contact admin." at bounding box center [143, 77] width 60 height 28
click at [456, 91] on div "Download File Browser You don't have permission for this feature. Contact admin." at bounding box center [628, 76] width 1138 height 44
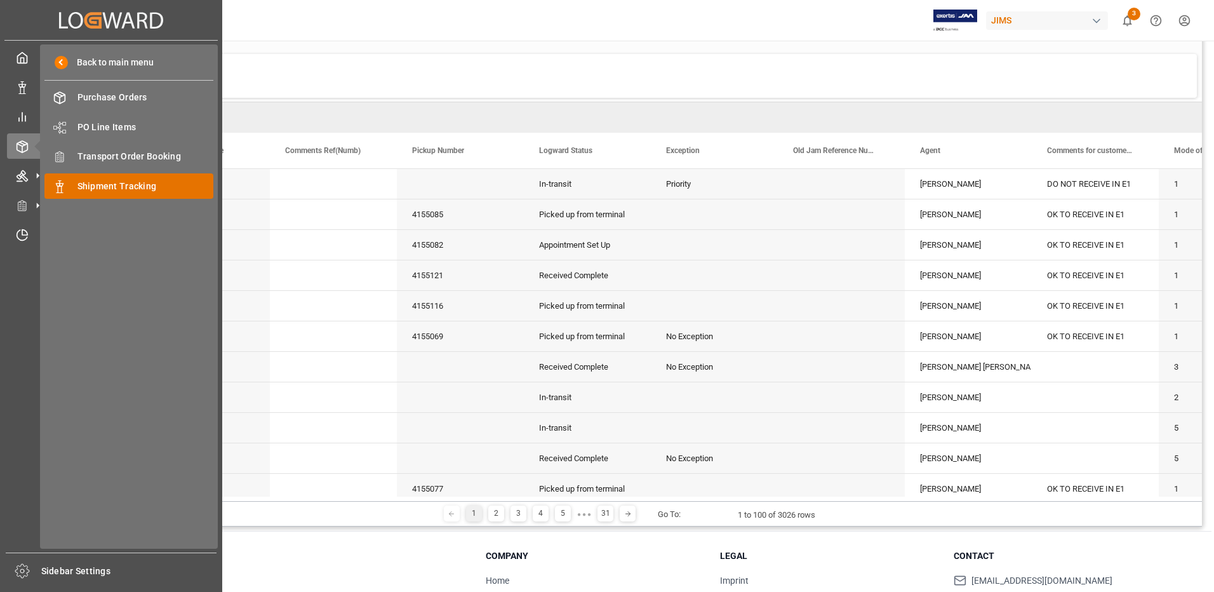
click at [120, 190] on span "Shipment Tracking" at bounding box center [145, 186] width 136 height 13
click at [131, 185] on span "Shipment Tracking" at bounding box center [145, 186] width 136 height 13
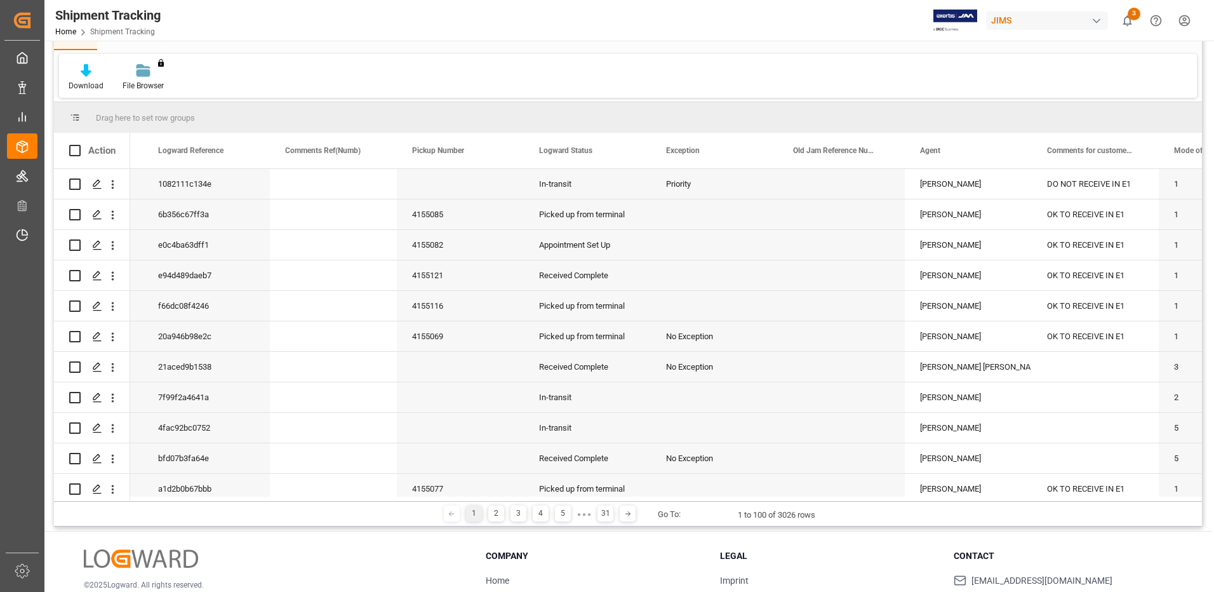
click at [258, 76] on div "Download File Browser You don't have permission for this feature. Contact admin." at bounding box center [628, 76] width 1138 height 44
click at [127, 31] on span "Shipment Tracking" at bounding box center [122, 31] width 65 height 9
click at [148, 77] on div "You don't have permission for this feature. Contact admin." at bounding box center [143, 77] width 60 height 28
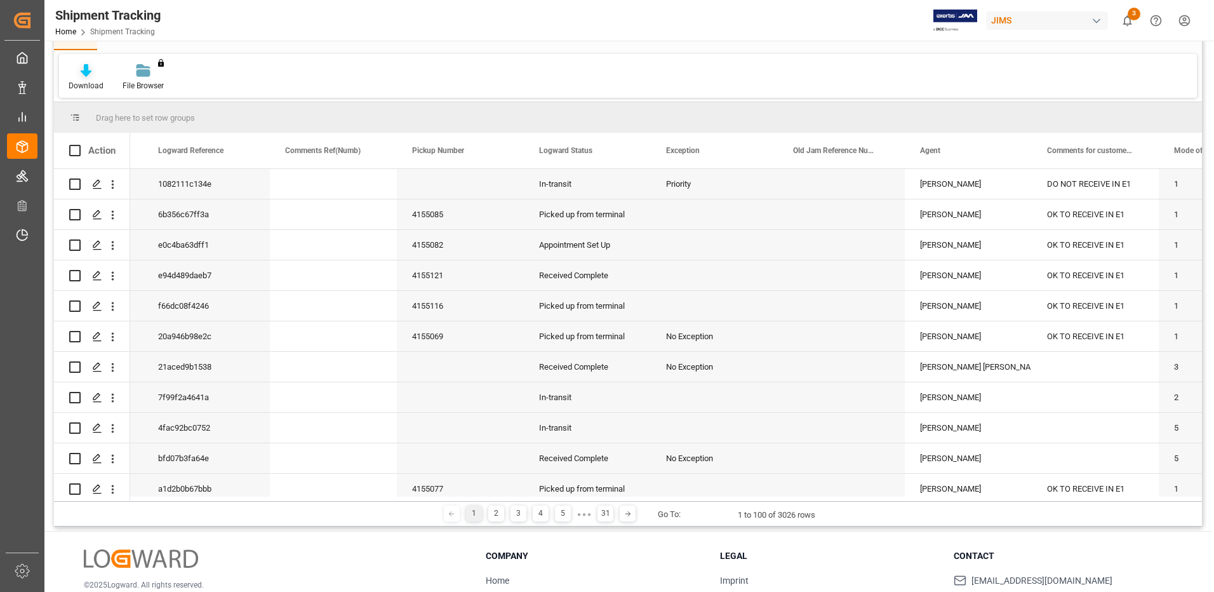
drag, startPoint x: 148, startPoint y: 77, endPoint x: 76, endPoint y: 76, distance: 71.8
click at [76, 76] on div at bounding box center [86, 69] width 35 height 13
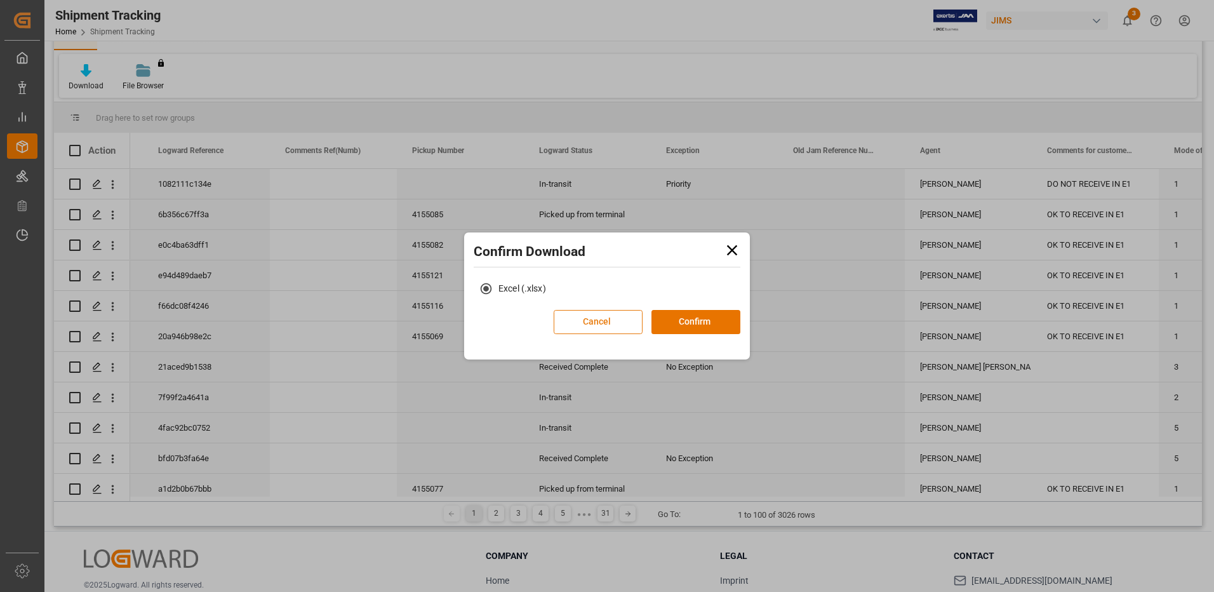
click at [604, 321] on button "Cancel" at bounding box center [598, 322] width 89 height 24
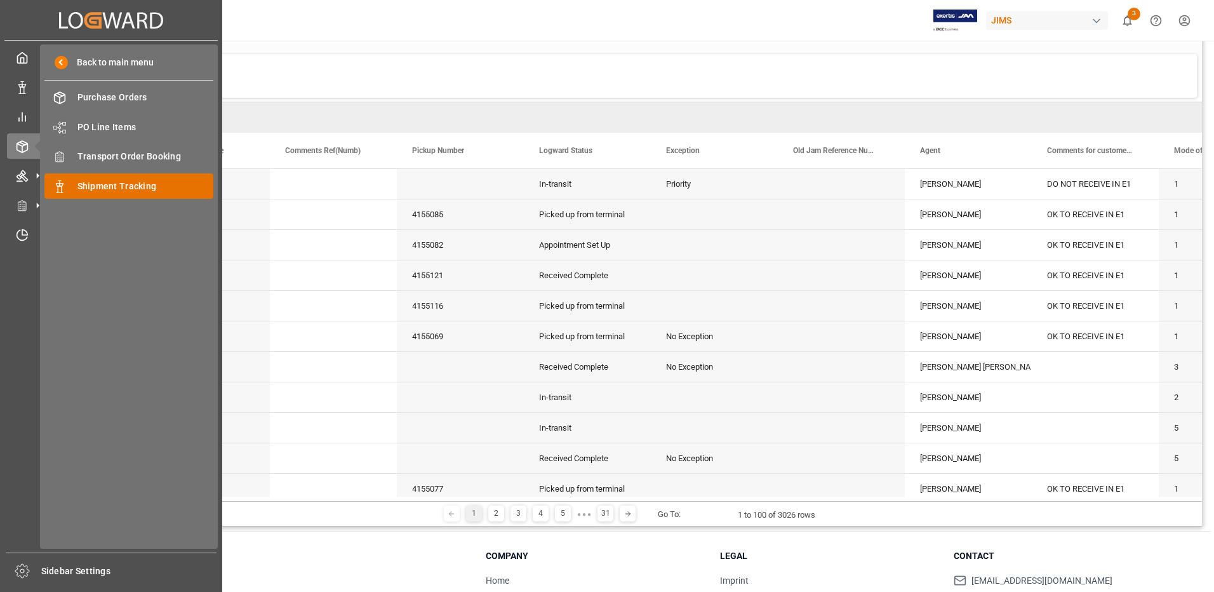
click at [133, 188] on span "Shipment Tracking" at bounding box center [145, 186] width 136 height 13
click at [83, 183] on span "Shipment Tracking" at bounding box center [145, 186] width 136 height 13
click at [84, 183] on span "Shipment Tracking" at bounding box center [145, 186] width 136 height 13
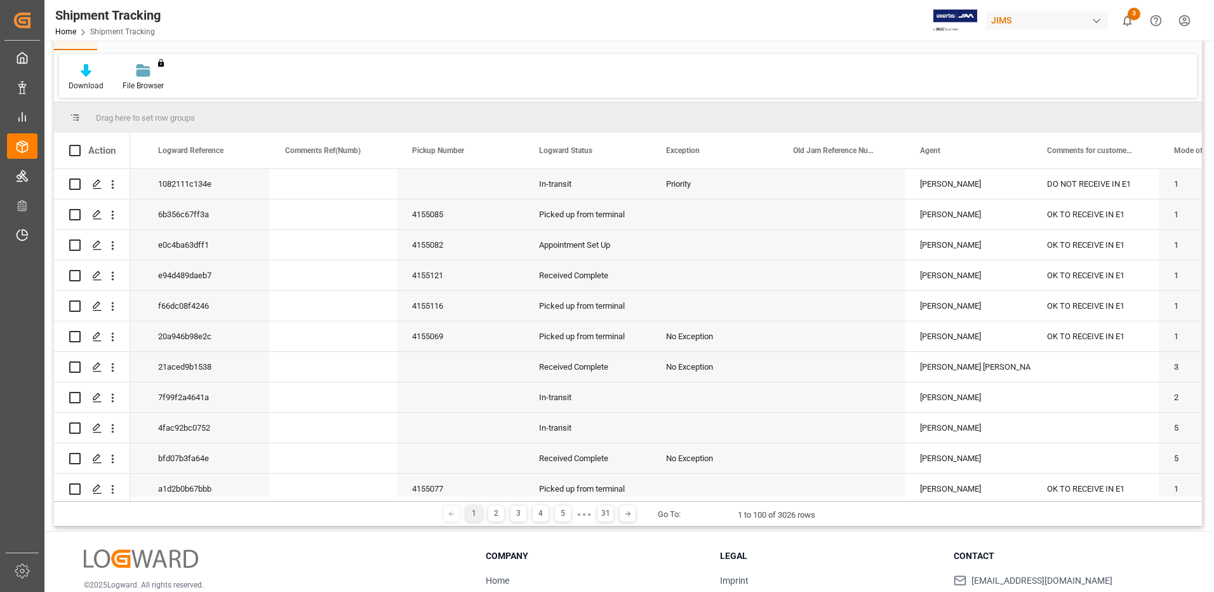
click at [284, 76] on div "Download File Browser You don't have permission for this feature. Contact admin." at bounding box center [628, 76] width 1138 height 44
click at [72, 33] on link "Home" at bounding box center [65, 31] width 21 height 9
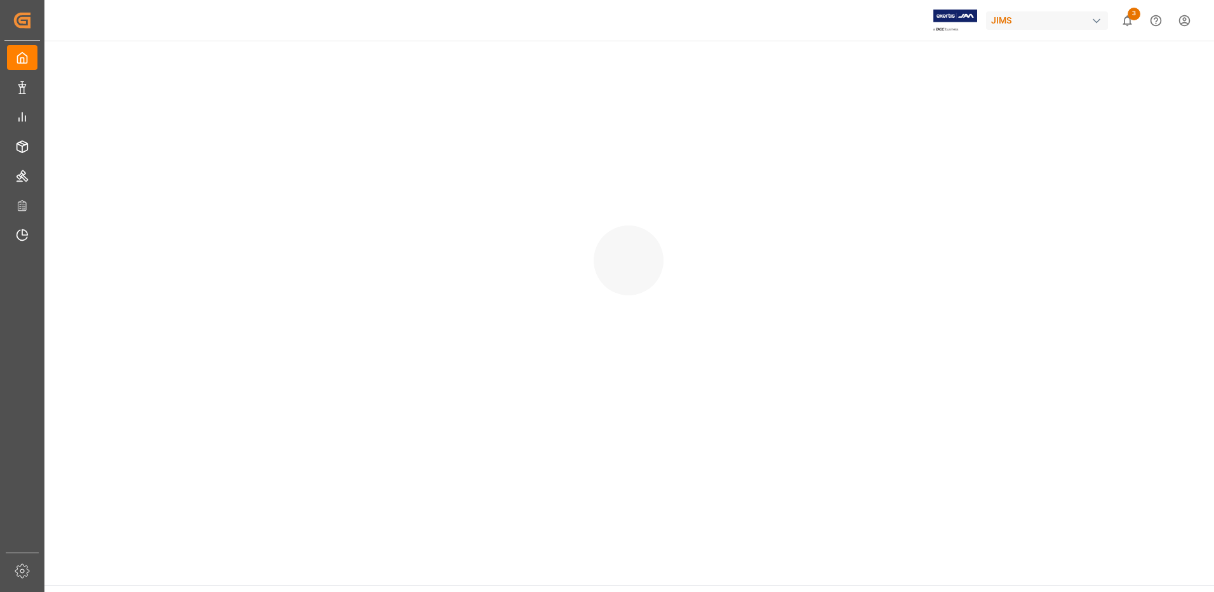
click at [121, 29] on div "[PERSON_NAME] 3 Notifications Only show unread All Watching Mark all categories…" at bounding box center [625, 20] width 1178 height 41
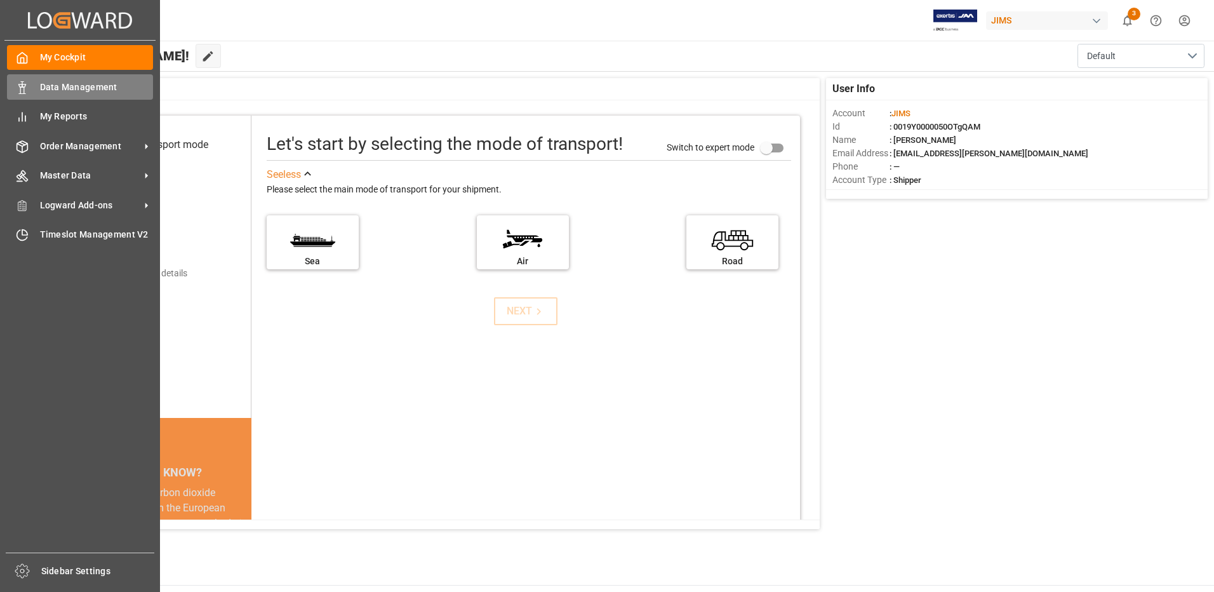
click at [76, 87] on span "Data Management" at bounding box center [97, 87] width 114 height 13
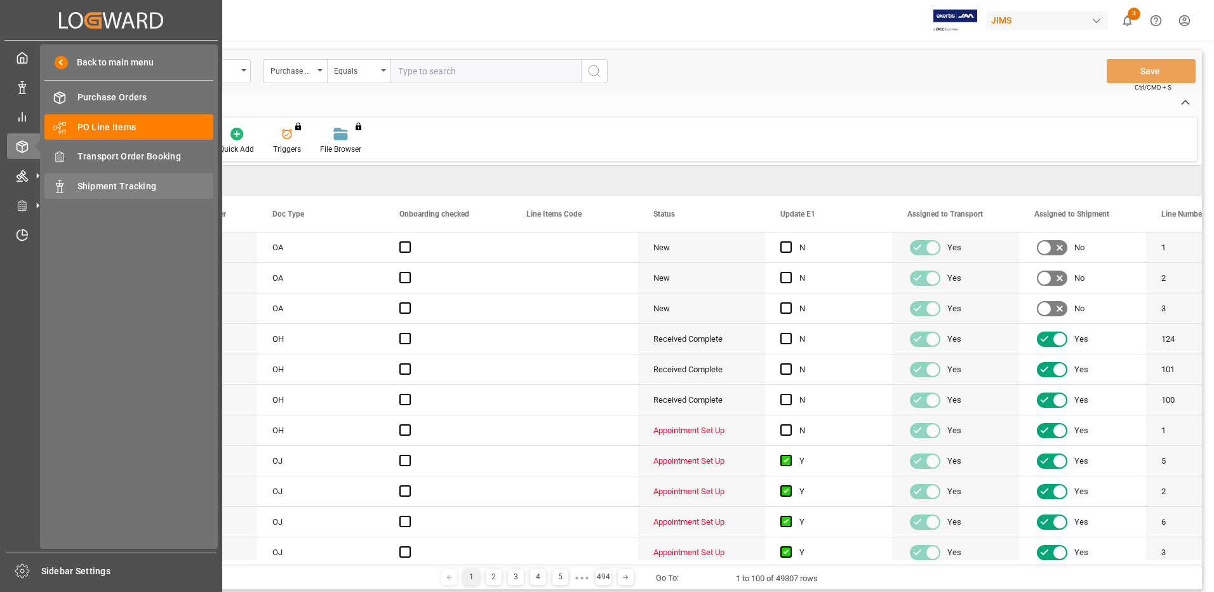
click at [114, 182] on span "Shipment Tracking" at bounding box center [145, 186] width 136 height 13
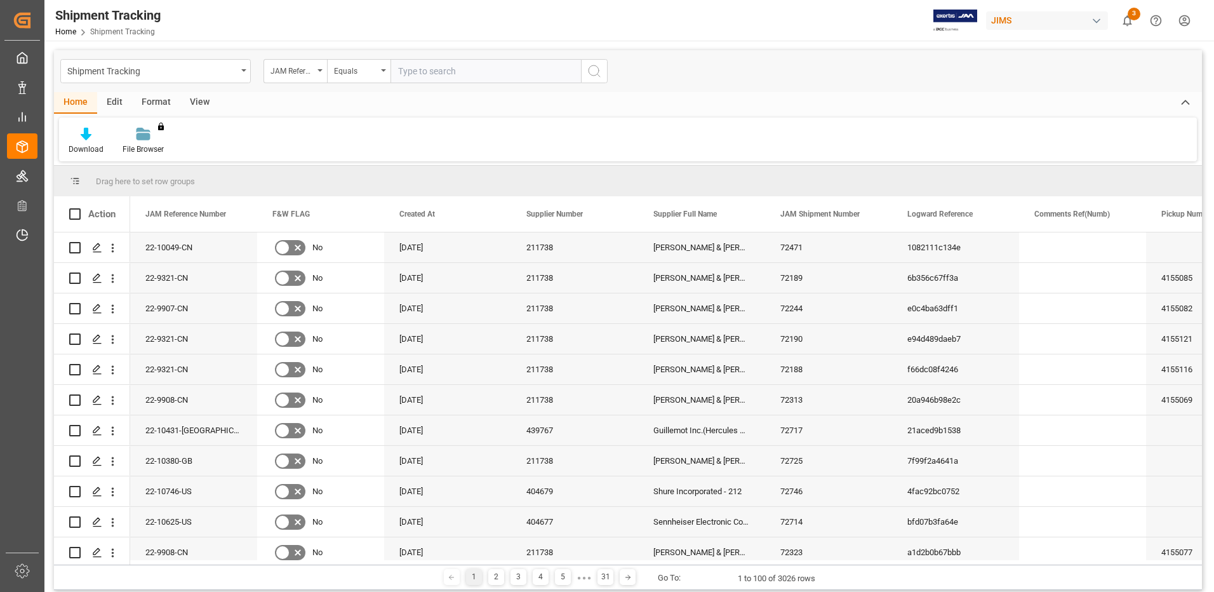
click at [201, 104] on div "View" at bounding box center [199, 103] width 39 height 22
click at [90, 142] on div "Default" at bounding box center [81, 141] width 44 height 28
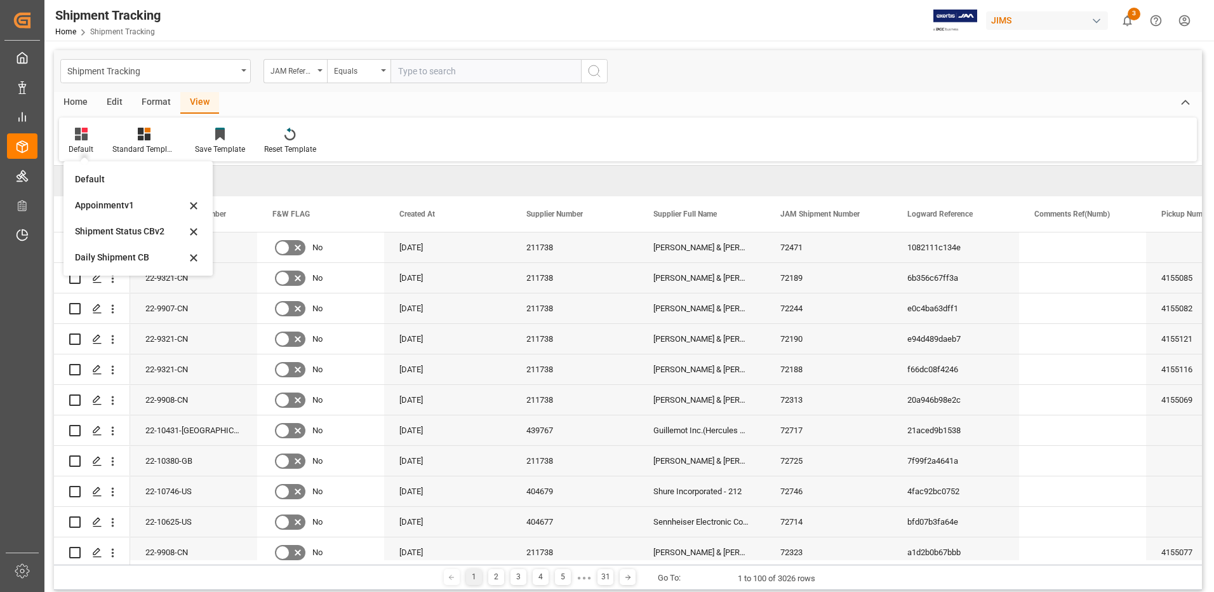
drag, startPoint x: 117, startPoint y: 232, endPoint x: 113, endPoint y: 223, distance: 9.9
click at [117, 232] on div "Shipment Status CBv2" at bounding box center [130, 231] width 111 height 13
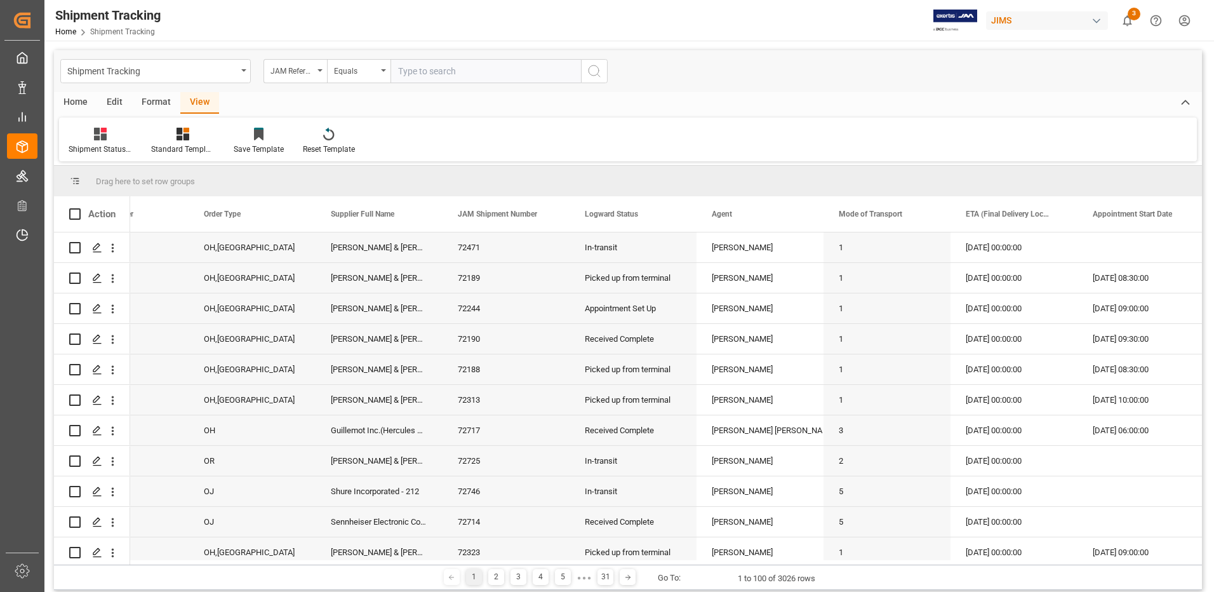
scroll to position [0, 217]
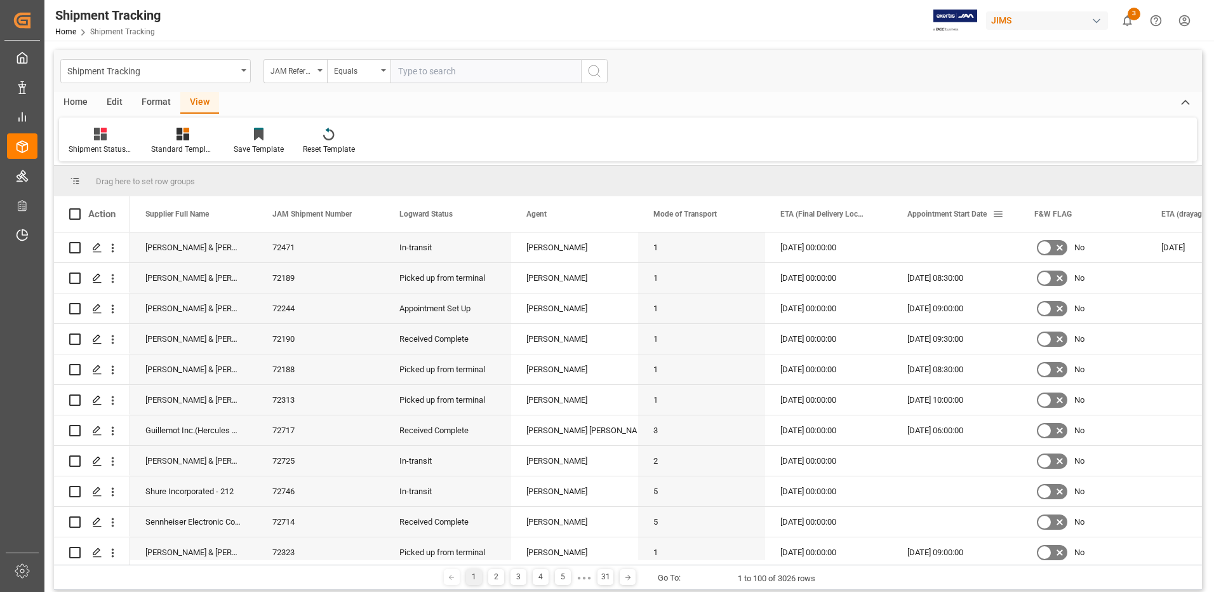
click at [998, 215] on span at bounding box center [997, 213] width 11 height 11
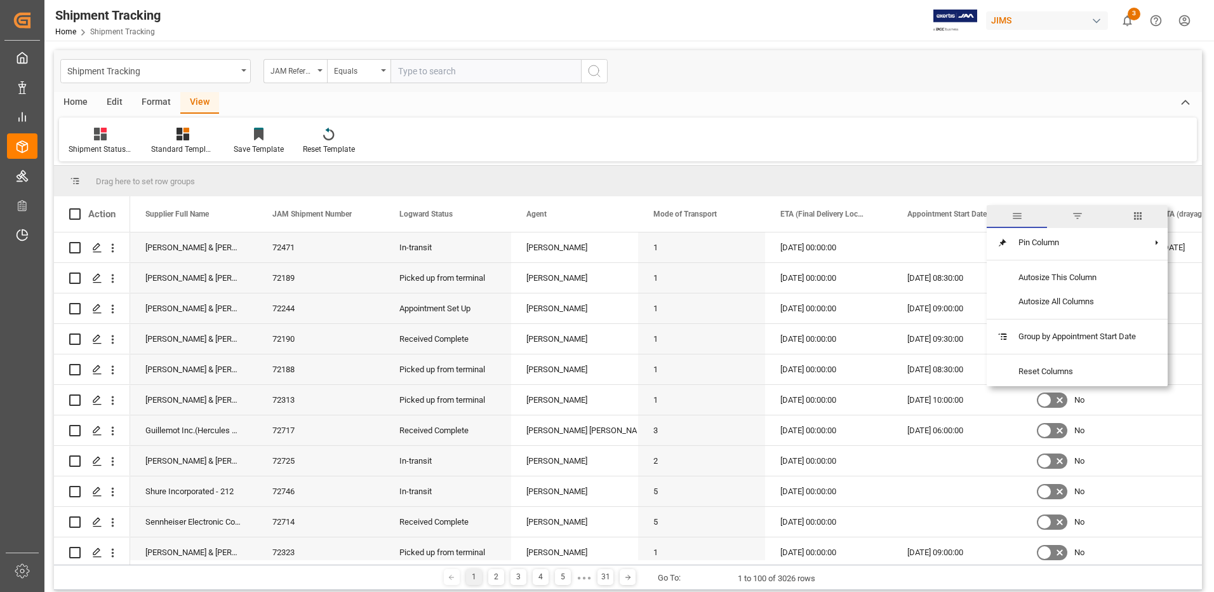
click at [1082, 218] on span "filter" at bounding box center [1077, 215] width 11 height 11
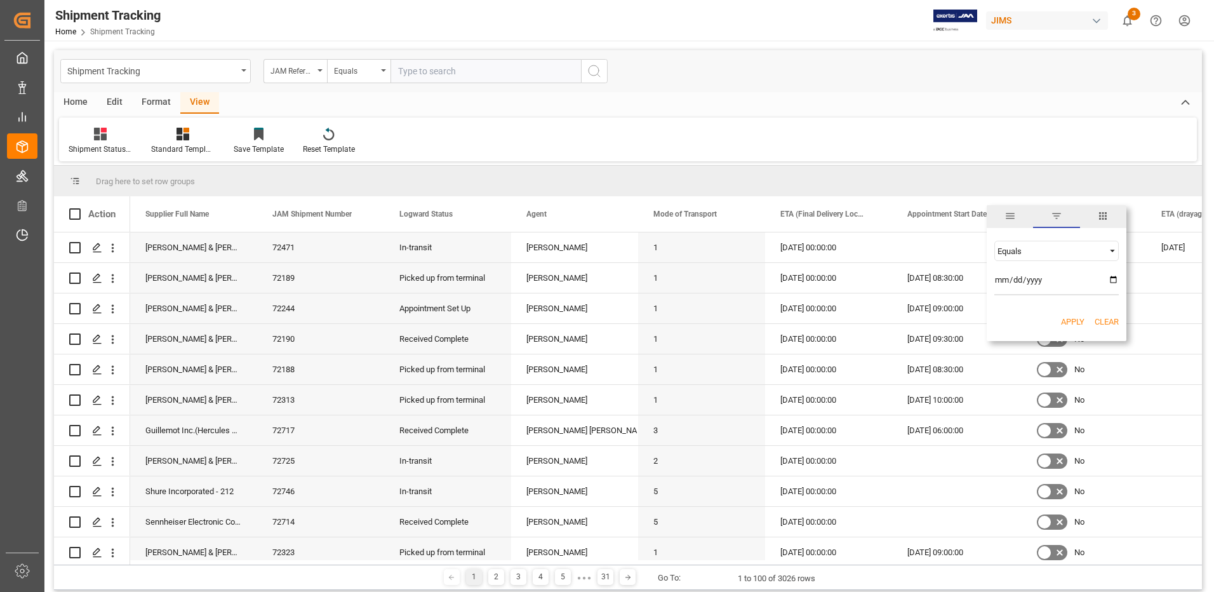
click at [1108, 251] on span "Filtering operator" at bounding box center [1112, 250] width 11 height 11
click at [1008, 331] on span "In range" at bounding box center [1011, 333] width 29 height 10
click at [1111, 280] on input "date" at bounding box center [1056, 282] width 124 height 25
type input "[DATE]"
click at [1114, 315] on input "date" at bounding box center [1056, 316] width 124 height 25
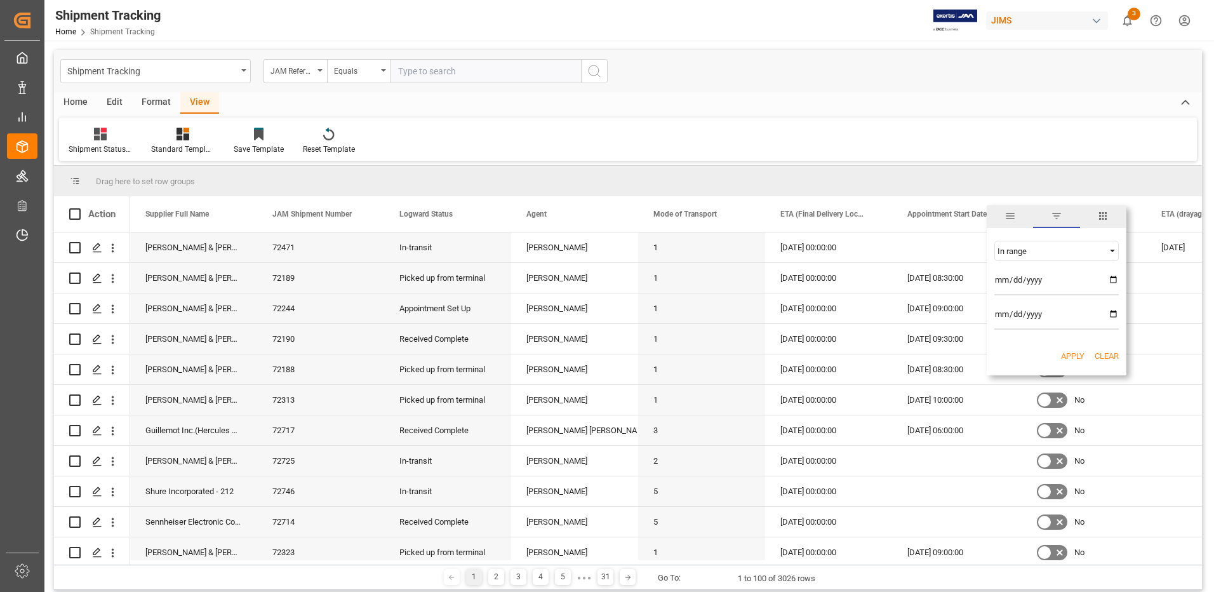
type input "[DATE]"
click at [1077, 352] on button "Apply" at bounding box center [1072, 356] width 23 height 13
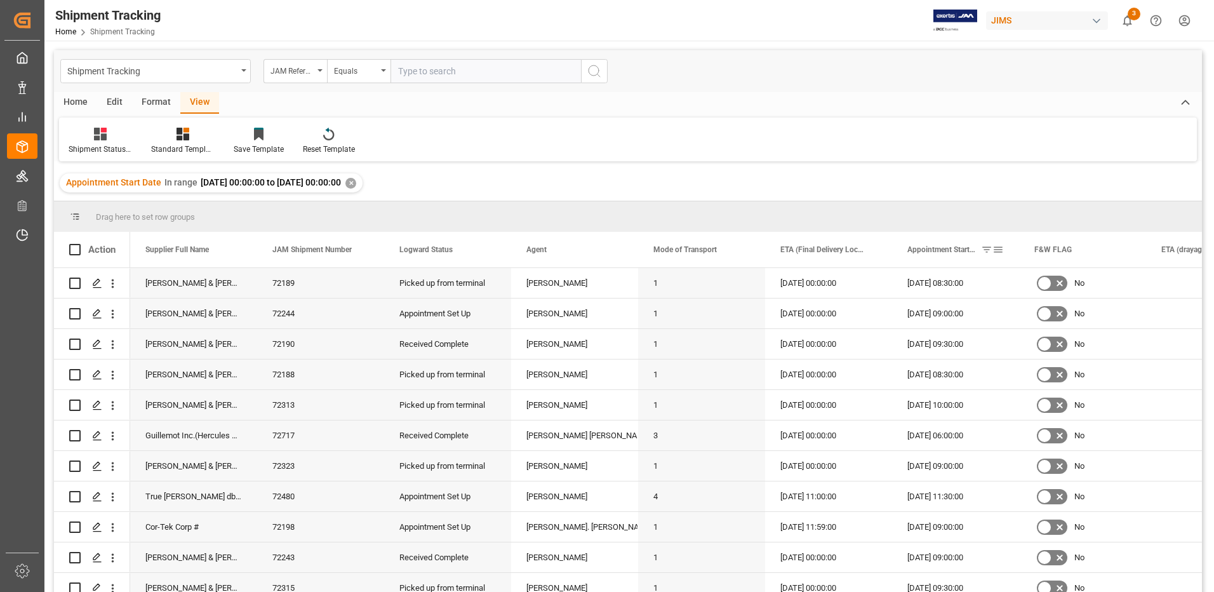
click at [984, 249] on span at bounding box center [986, 249] width 11 height 11
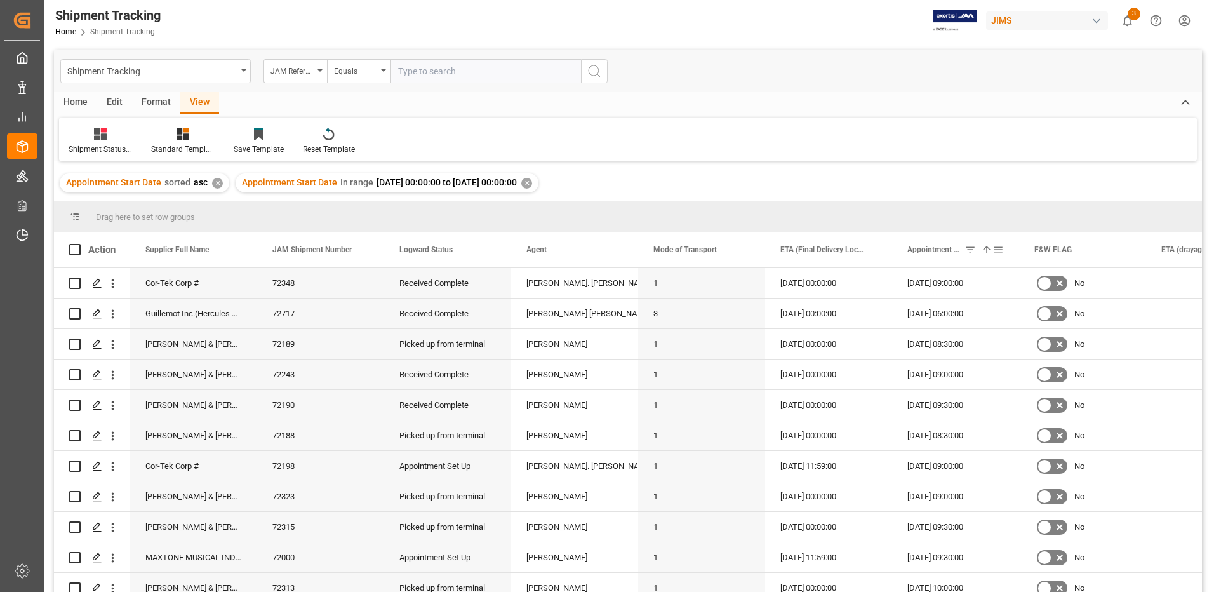
click at [968, 249] on span at bounding box center [969, 249] width 11 height 11
click at [969, 252] on span at bounding box center [969, 249] width 11 height 11
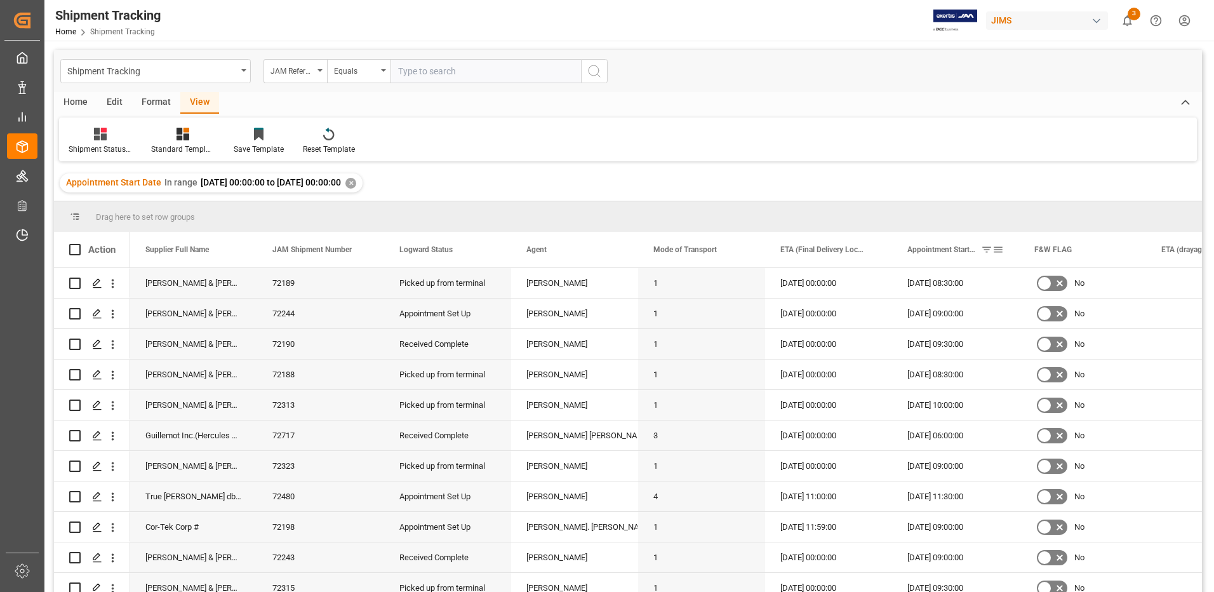
click at [943, 248] on span "Appointment Start Date" at bounding box center [941, 249] width 69 height 9
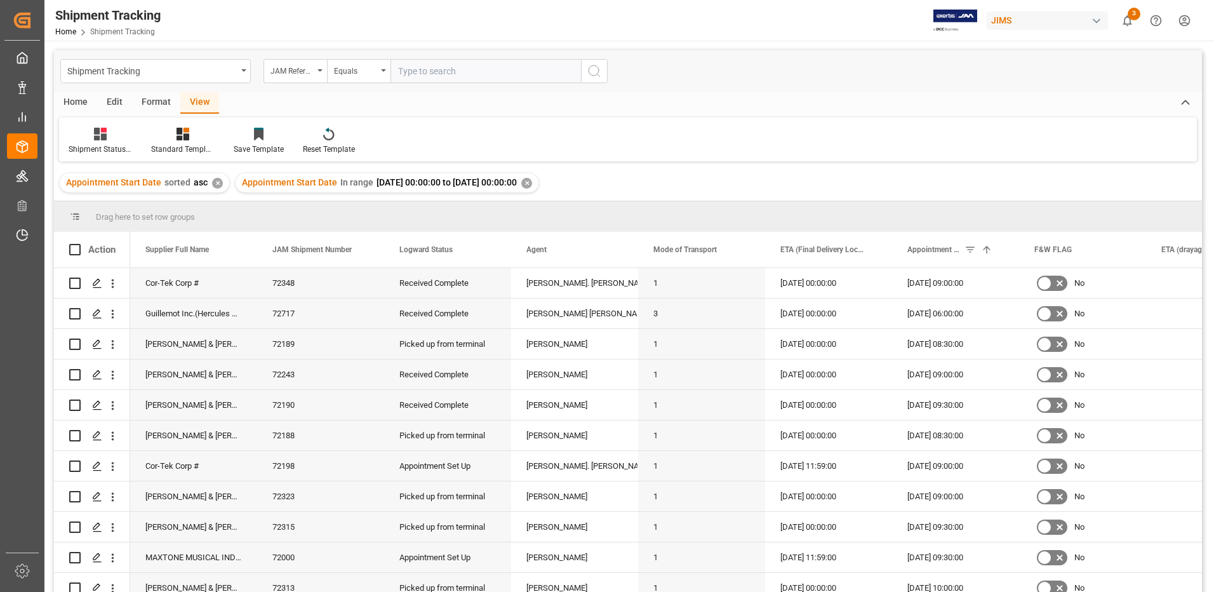
click at [207, 100] on div "View" at bounding box center [199, 103] width 39 height 22
click at [96, 135] on icon at bounding box center [100, 134] width 13 height 13
click at [118, 229] on div "Shipment Status CBv2" at bounding box center [134, 231] width 111 height 13
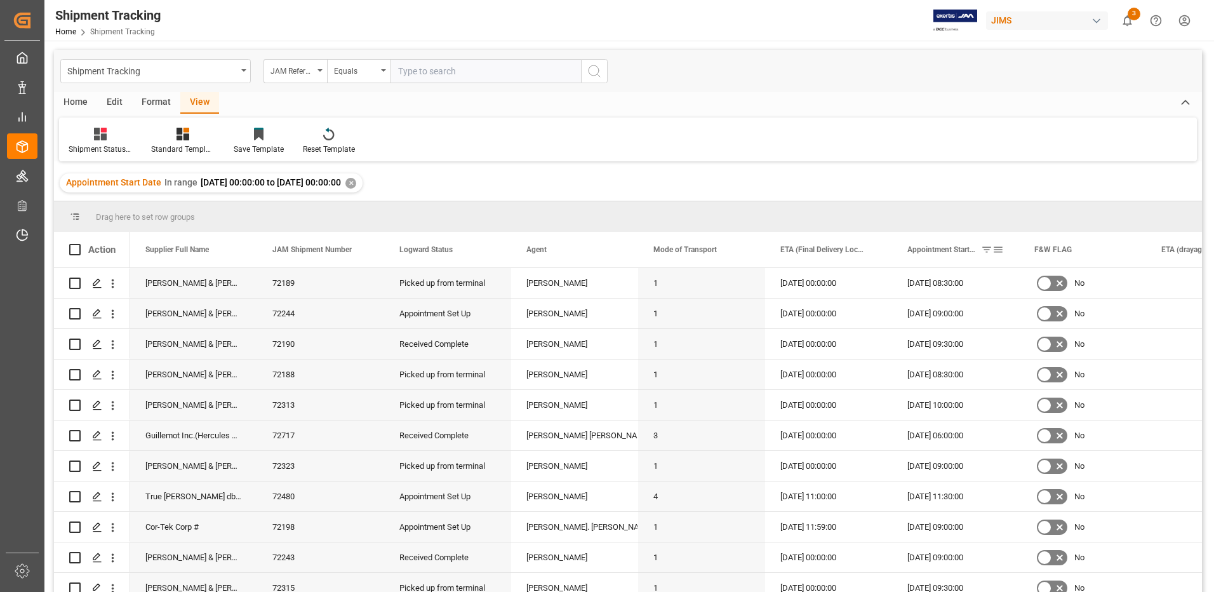
click at [985, 250] on span at bounding box center [986, 249] width 11 height 11
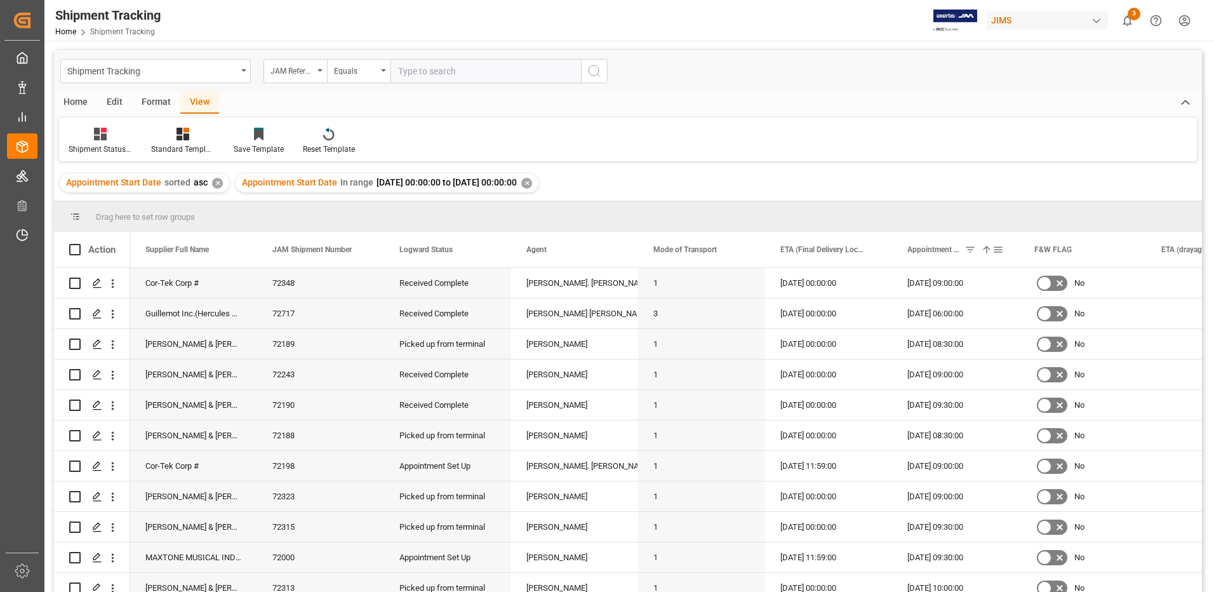
click at [999, 246] on span at bounding box center [997, 249] width 11 height 11
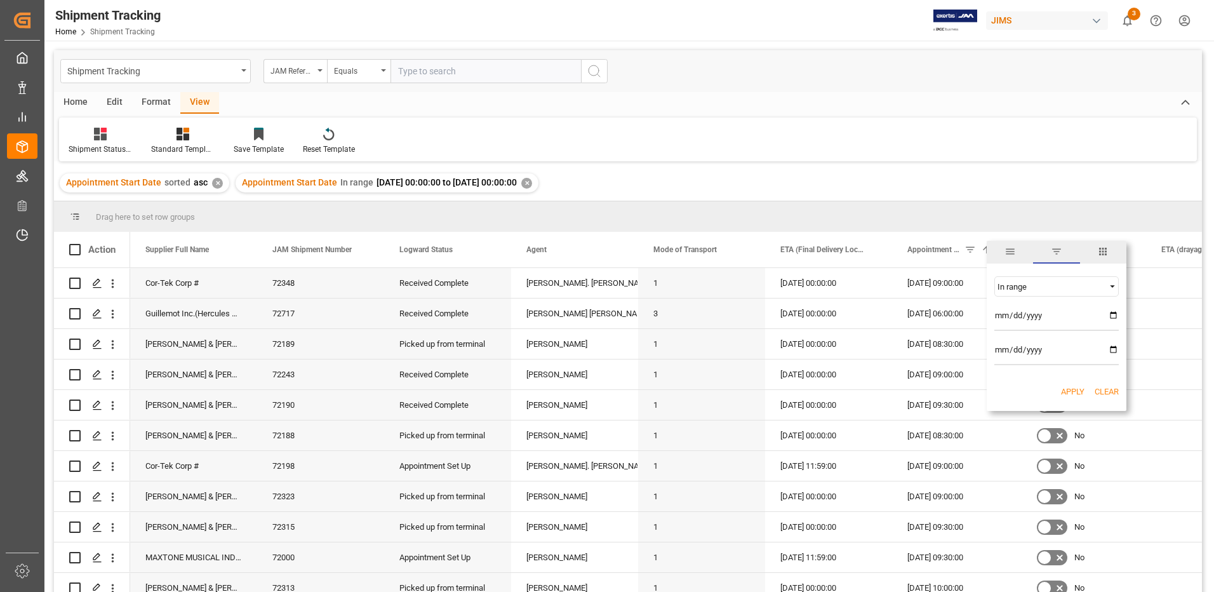
click at [1115, 286] on span "Filtering operator" at bounding box center [1112, 286] width 11 height 11
click at [1023, 303] on div "Equals" at bounding box center [1056, 306] width 124 height 20
click at [1115, 314] on input "[DATE]" at bounding box center [1056, 317] width 124 height 25
type input "[DATE]"
click at [1067, 352] on button "Apply" at bounding box center [1072, 357] width 23 height 13
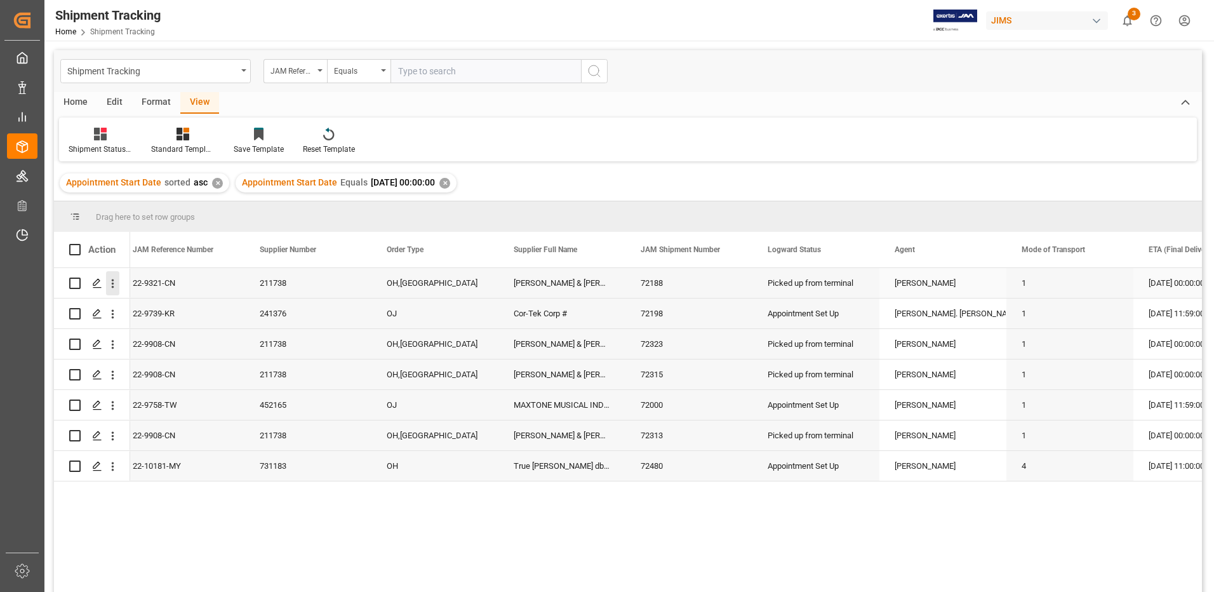
click at [109, 283] on icon "open menu" at bounding box center [112, 283] width 13 height 13
click at [93, 284] on polygon "Press SPACE to select this row." at bounding box center [96, 282] width 6 height 6
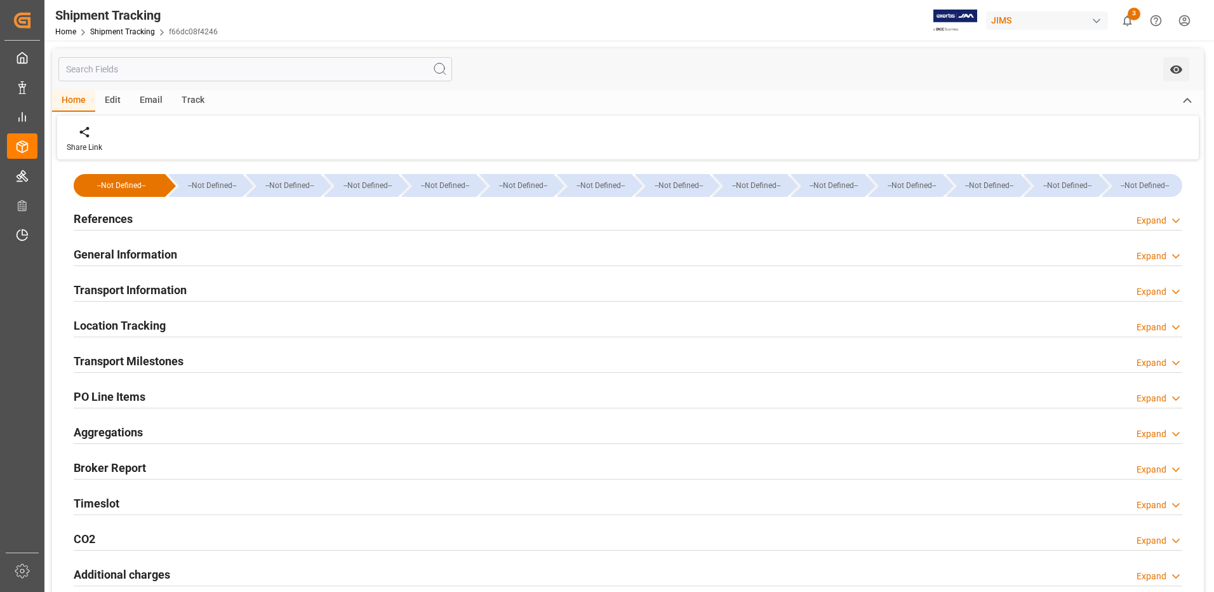
click at [110, 400] on h2 "PO Line Items" at bounding box center [110, 396] width 72 height 17
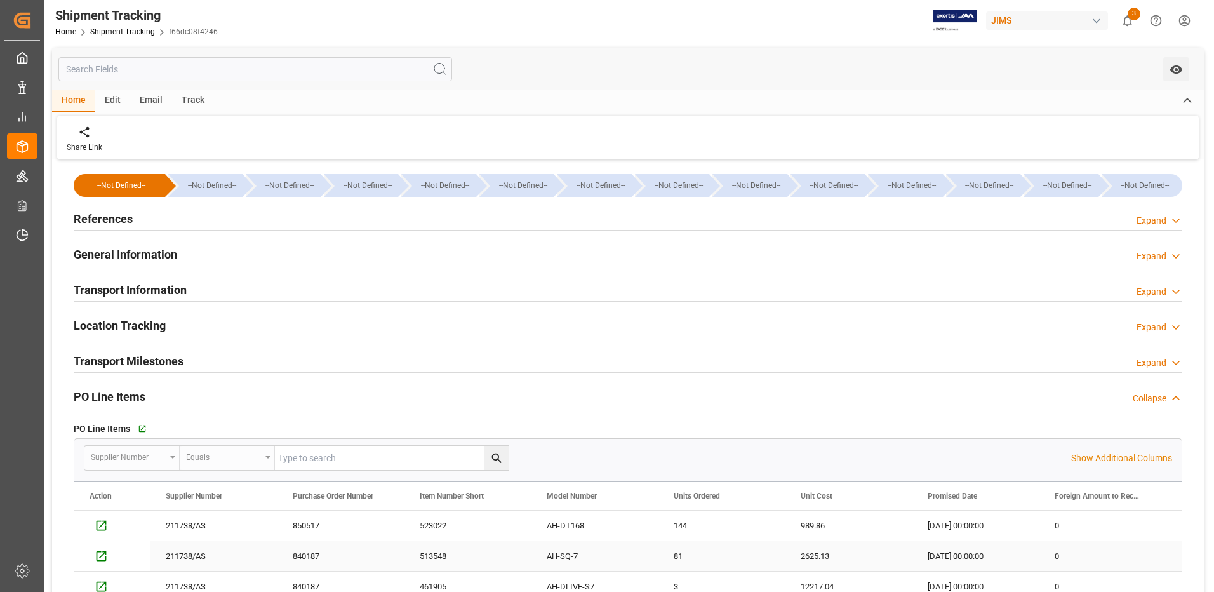
scroll to position [254, 0]
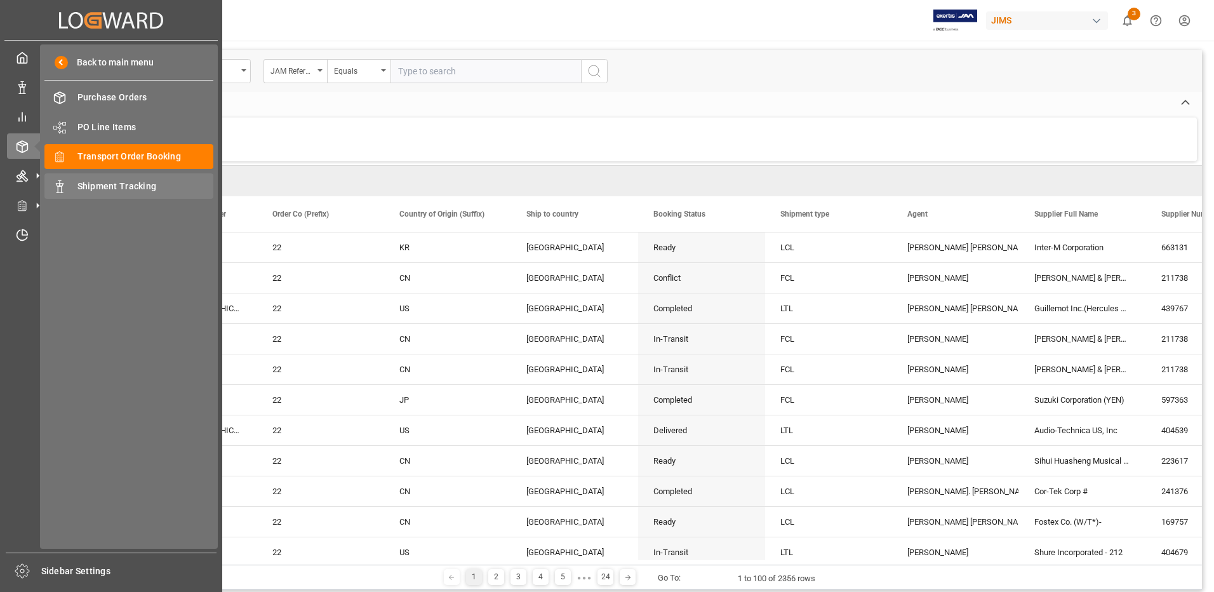
click at [123, 177] on div "Shipment Tracking Shipment Tracking" at bounding box center [128, 185] width 169 height 25
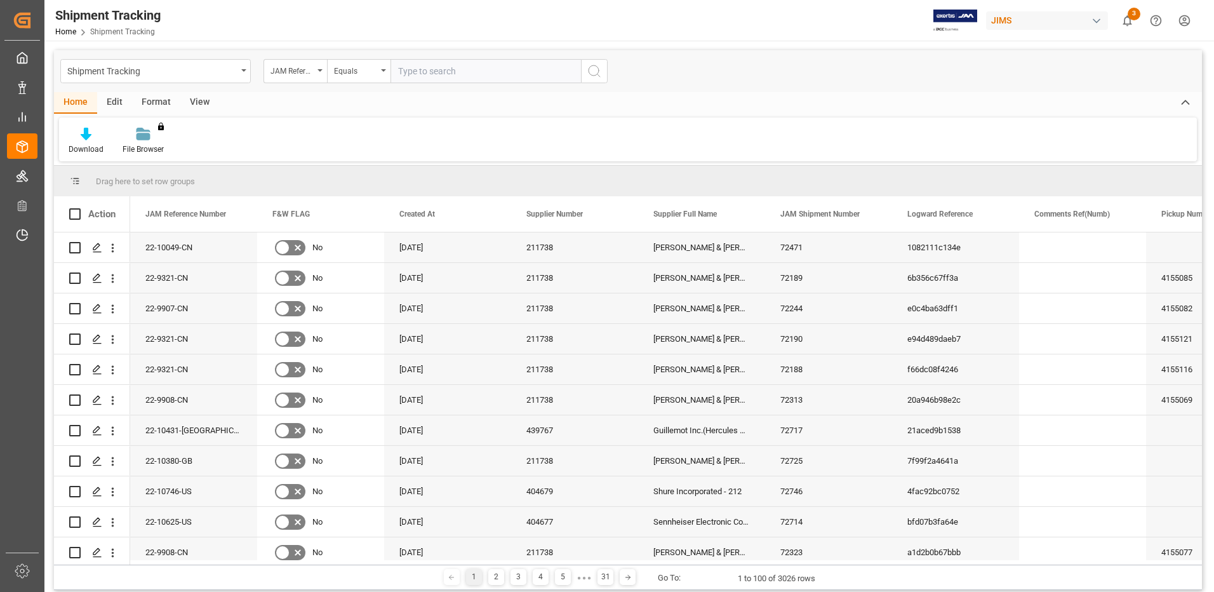
click at [203, 103] on div "View" at bounding box center [199, 103] width 39 height 22
click at [80, 140] on icon at bounding box center [81, 134] width 13 height 13
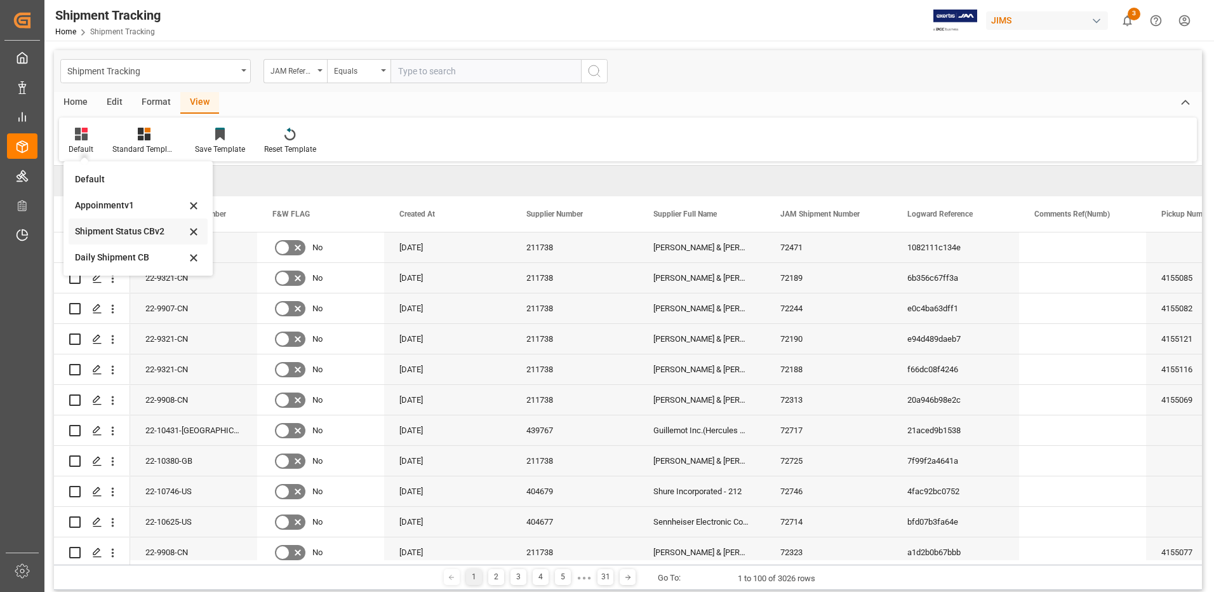
click at [103, 230] on div "Shipment Status CBv2" at bounding box center [130, 231] width 111 height 13
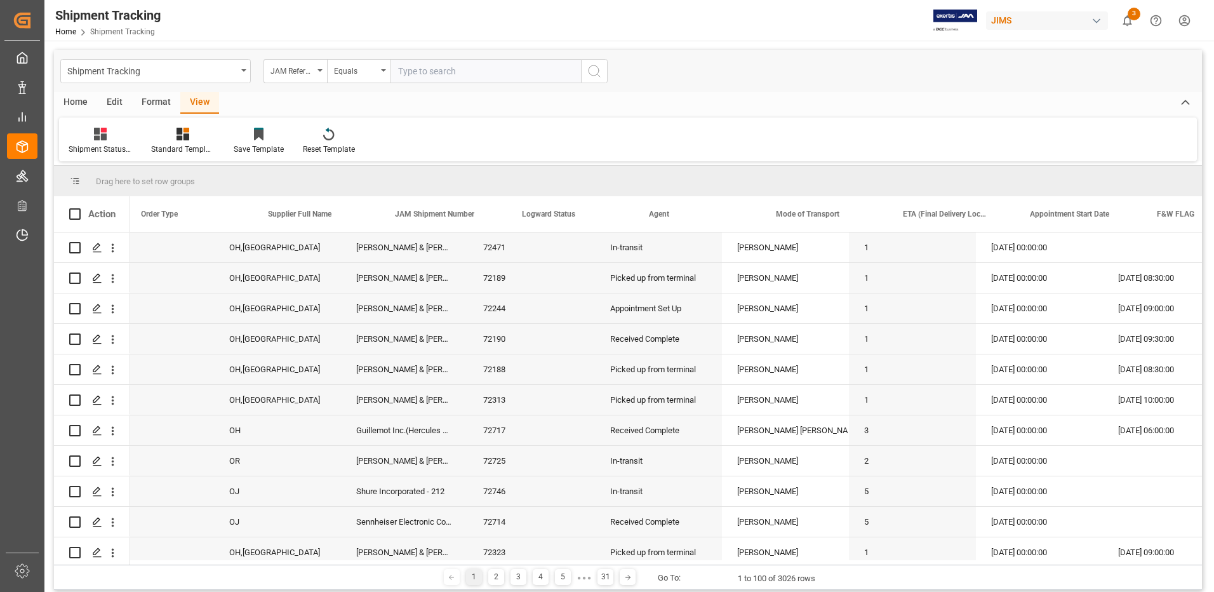
scroll to position [0, 306]
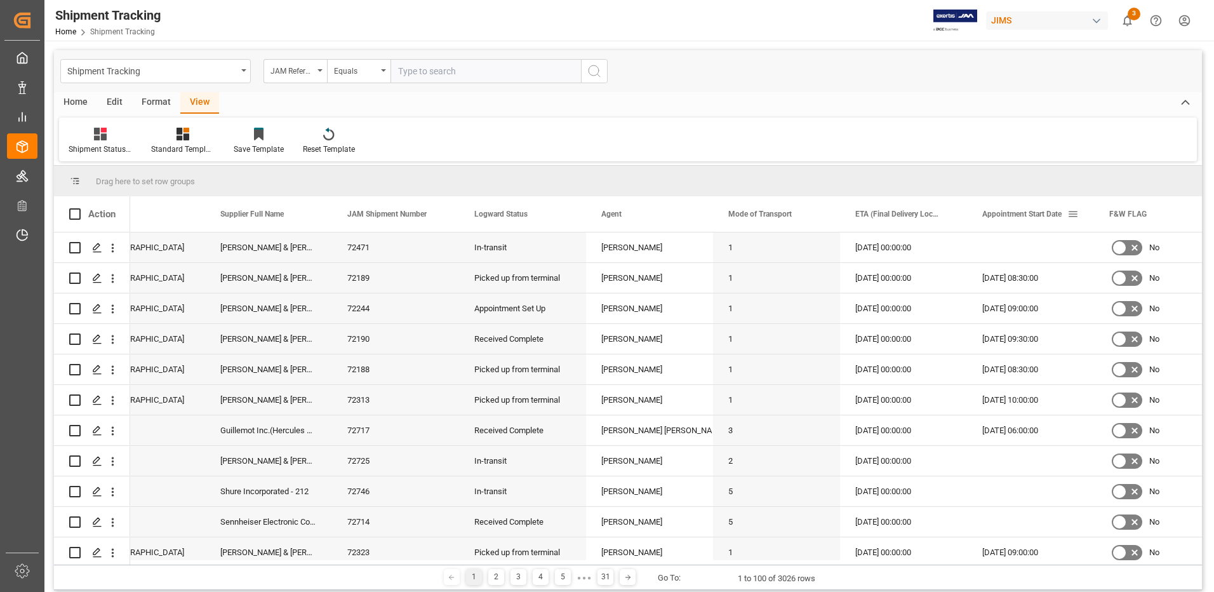
click at [1068, 213] on span at bounding box center [1072, 213] width 11 height 11
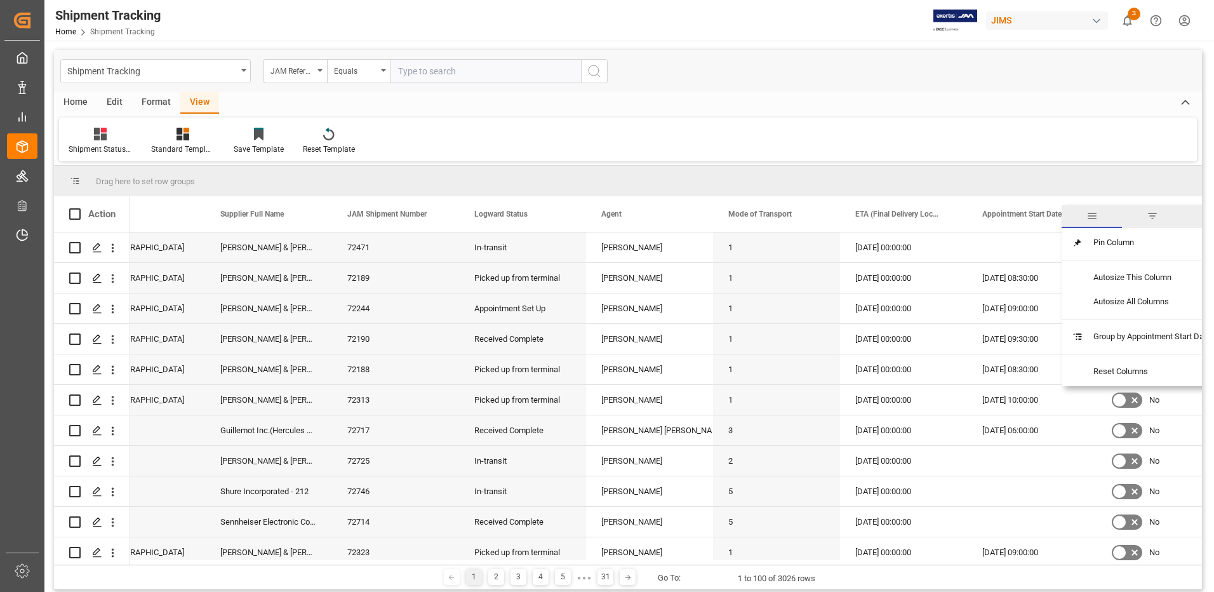
click at [1151, 210] on span "filter" at bounding box center [1152, 215] width 11 height 11
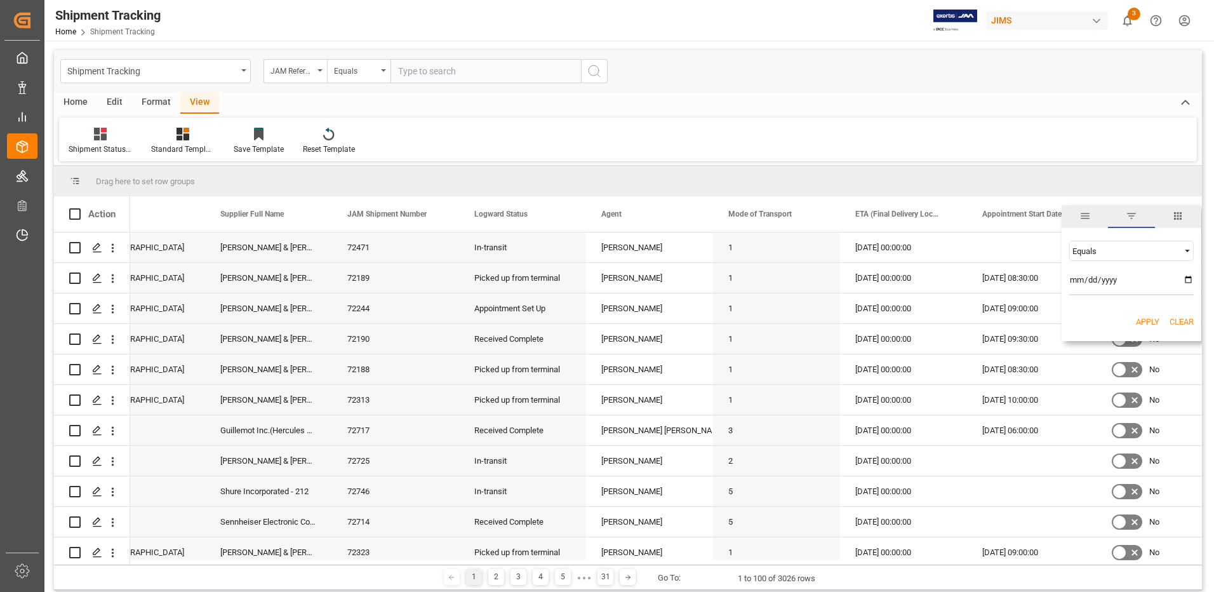
click at [1187, 277] on input "date" at bounding box center [1131, 282] width 124 height 25
type input "[DATE]"
click at [1147, 323] on button "Apply" at bounding box center [1147, 322] width 23 height 13
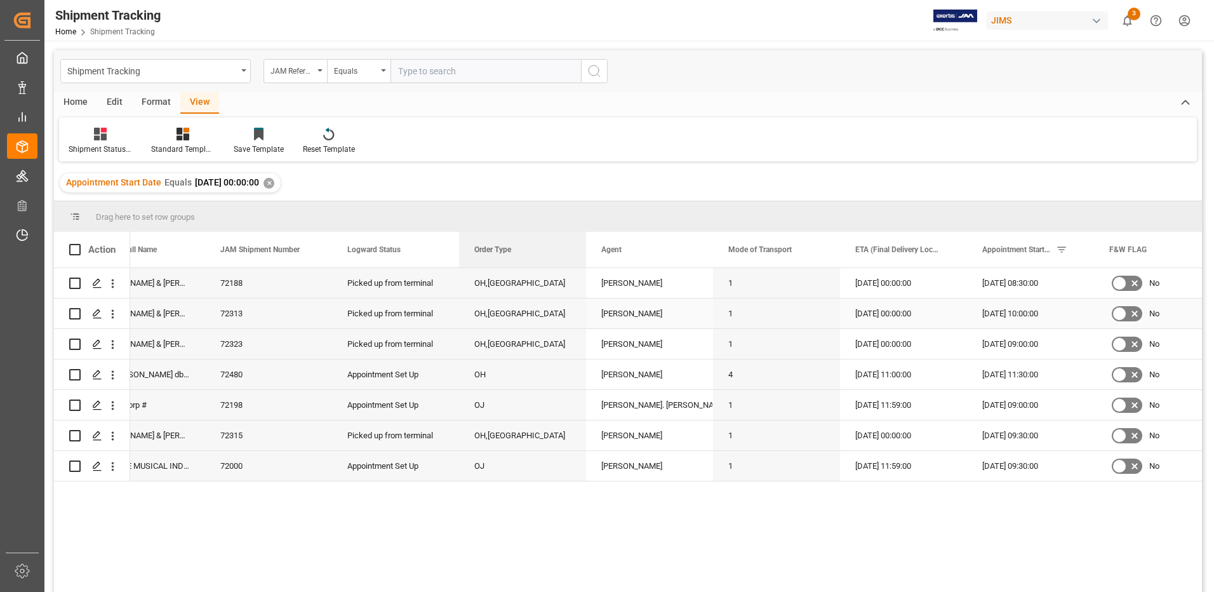
drag, startPoint x: 145, startPoint y: 241, endPoint x: 555, endPoint y: 301, distance: 413.9
click at [555, 301] on div "Action Supplier Number Order Type Supplier Full Name 1" at bounding box center [628, 416] width 1148 height 368
click at [110, 102] on div "Edit" at bounding box center [114, 103] width 35 height 22
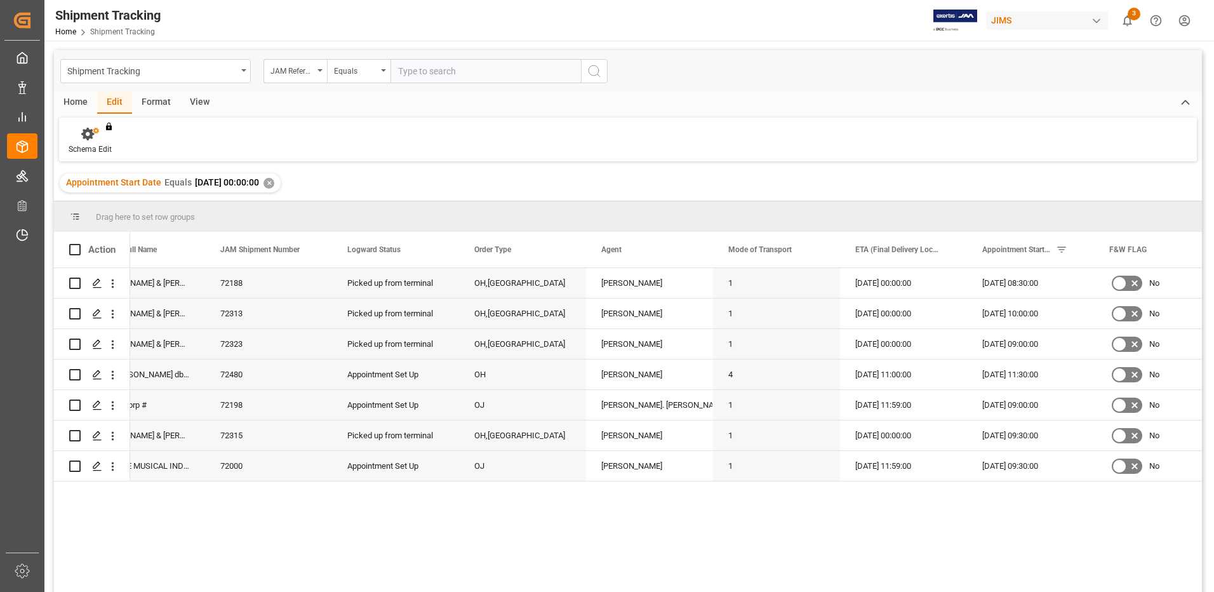
click at [161, 102] on div "Format" at bounding box center [156, 103] width 48 height 22
click at [79, 102] on div "Home" at bounding box center [75, 103] width 43 height 22
click at [81, 138] on icon at bounding box center [86, 134] width 11 height 13
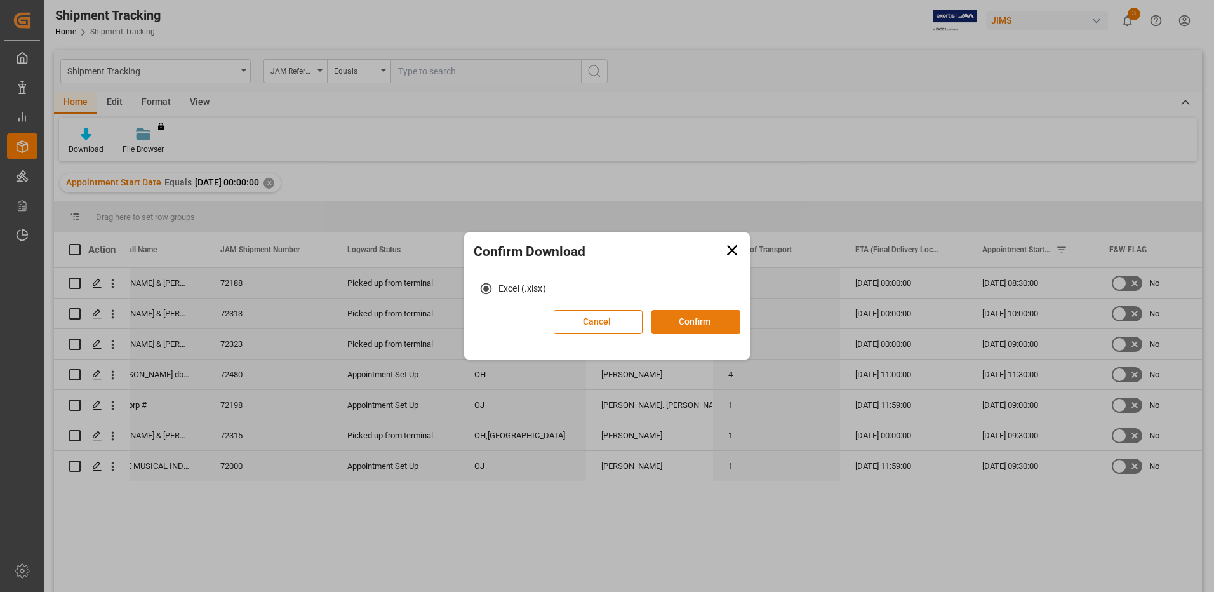
click at [707, 322] on button "Confirm" at bounding box center [695, 322] width 89 height 24
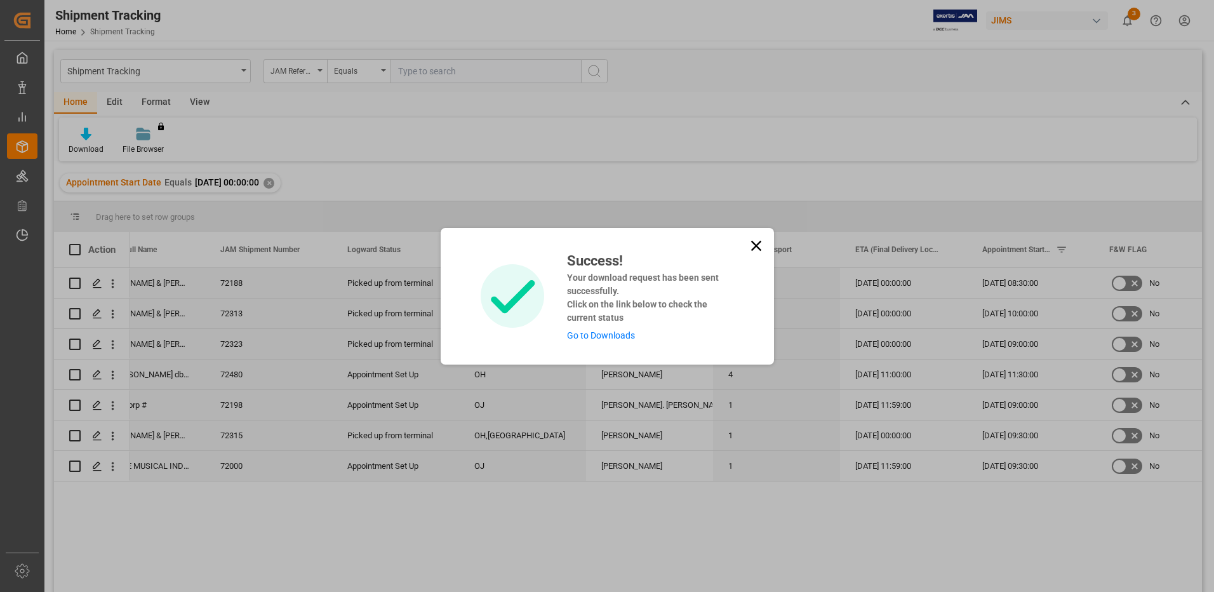
click at [587, 331] on link "Go to Downloads" at bounding box center [601, 335] width 68 height 10
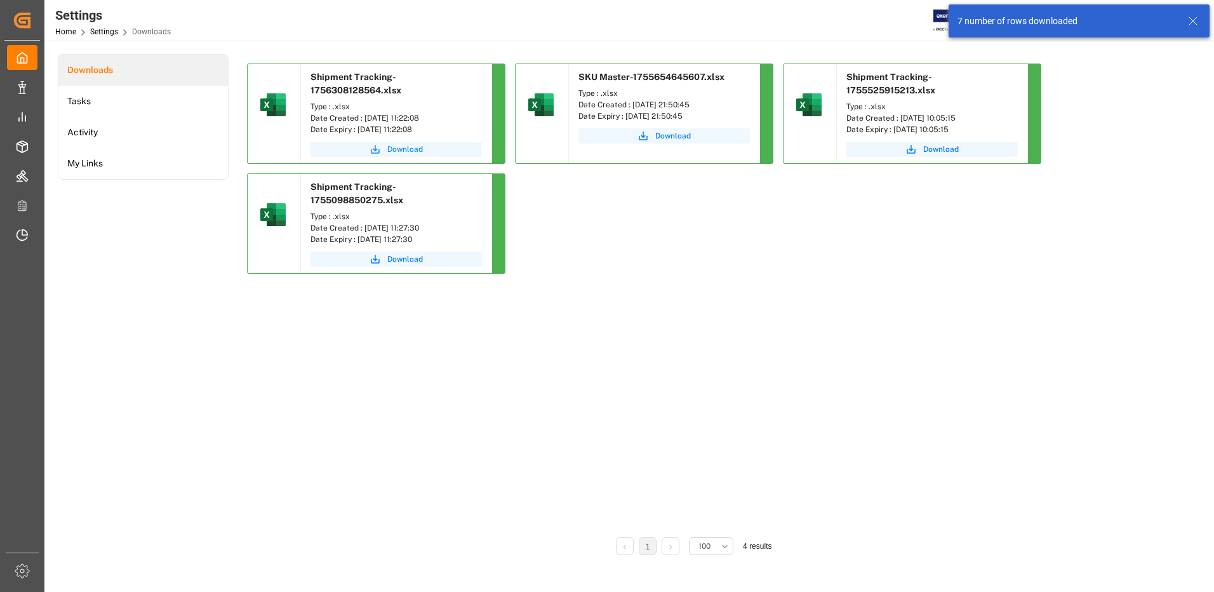
click at [420, 150] on span "Download" at bounding box center [405, 148] width 36 height 11
